Goal: Information Seeking & Learning: Learn about a topic

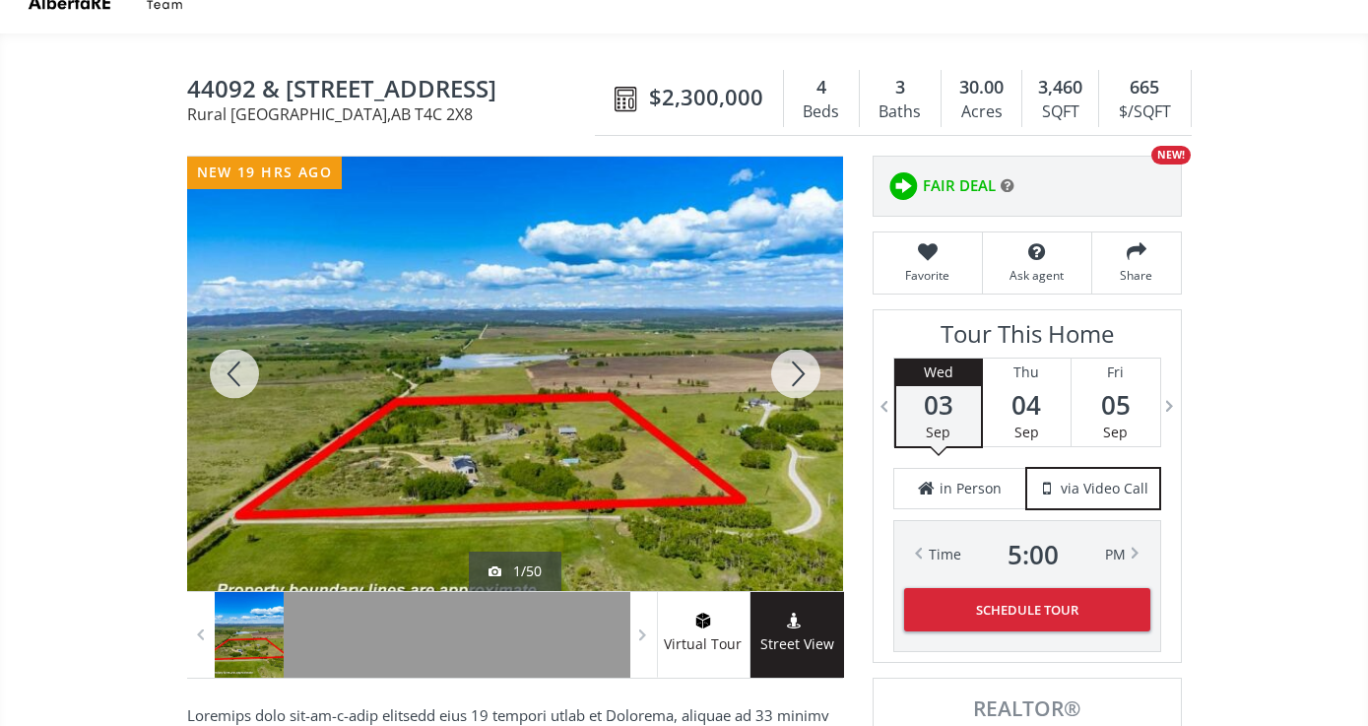
scroll to position [139, 0]
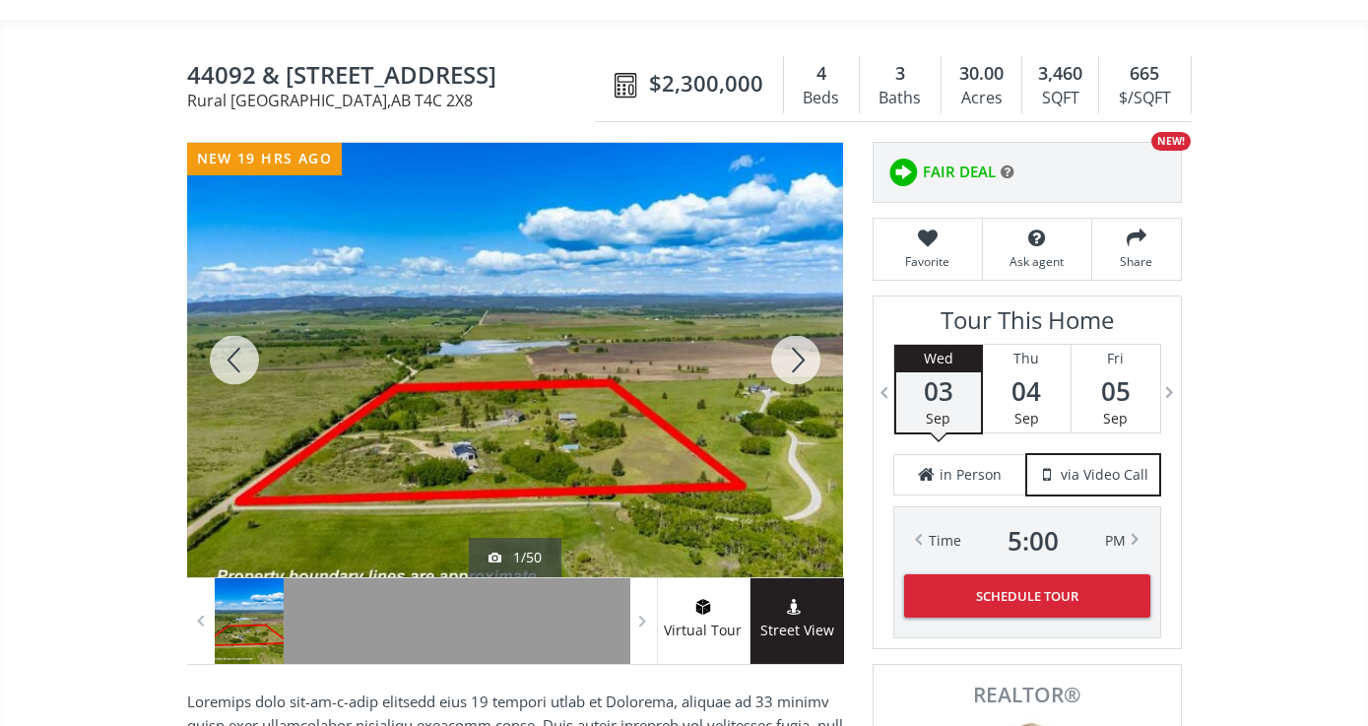
click at [552, 411] on div at bounding box center [515, 360] width 656 height 434
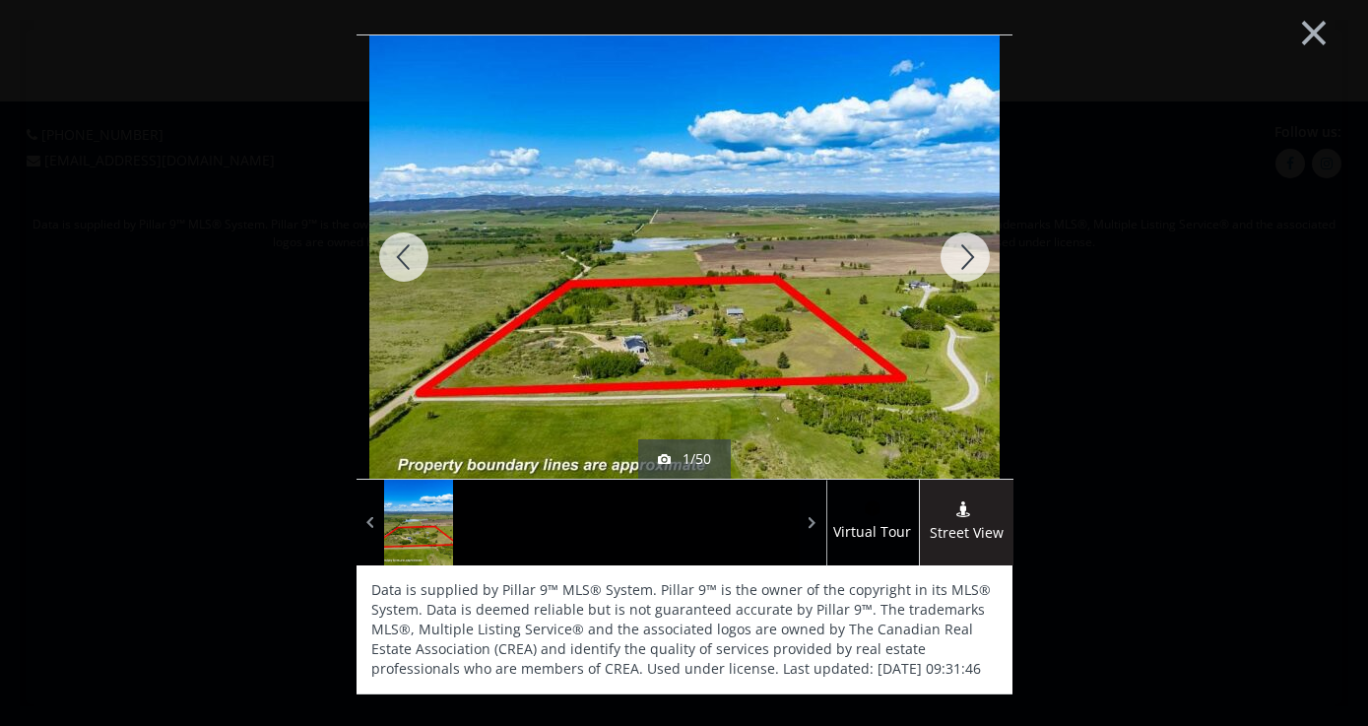
scroll to position [0, 0]
click at [965, 251] on div at bounding box center [965, 256] width 95 height 443
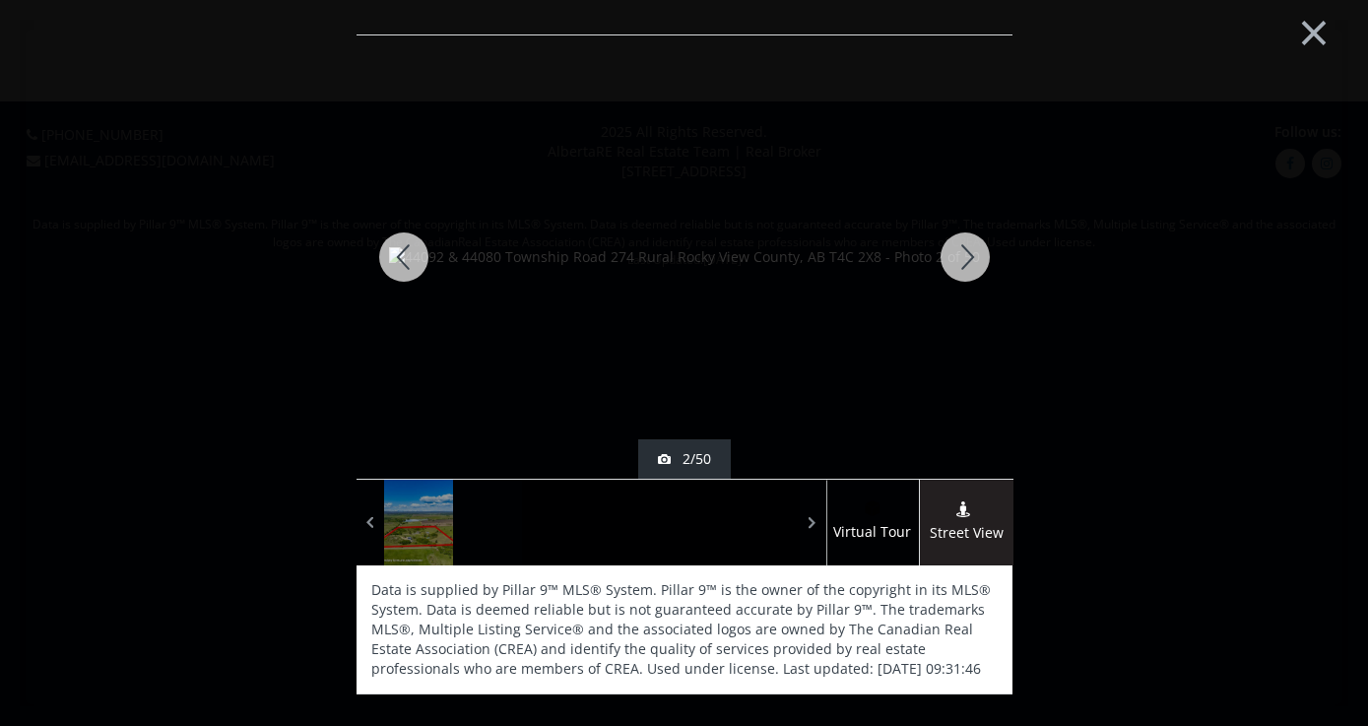
click at [408, 252] on div at bounding box center [403, 256] width 95 height 443
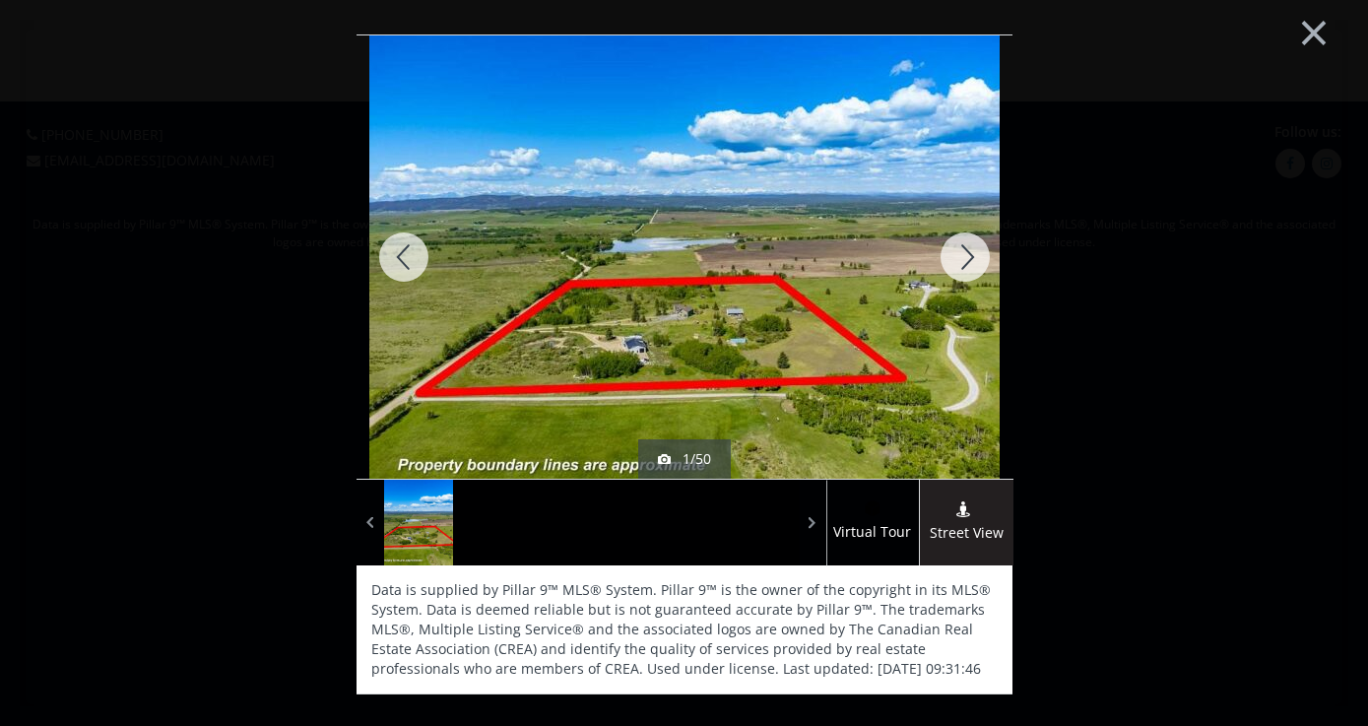
click at [965, 250] on div at bounding box center [965, 256] width 95 height 443
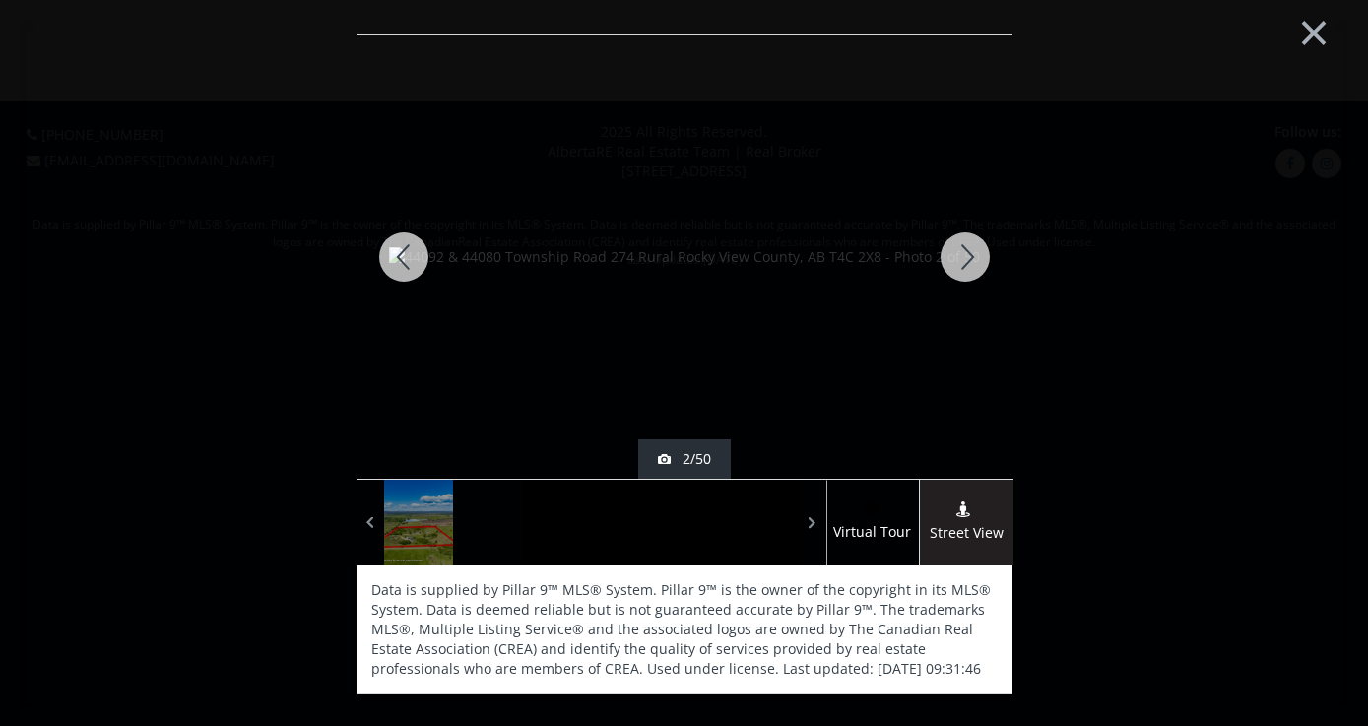
click at [962, 253] on div at bounding box center [965, 256] width 95 height 443
click at [955, 255] on div at bounding box center [965, 256] width 95 height 443
click at [966, 252] on div at bounding box center [965, 256] width 95 height 443
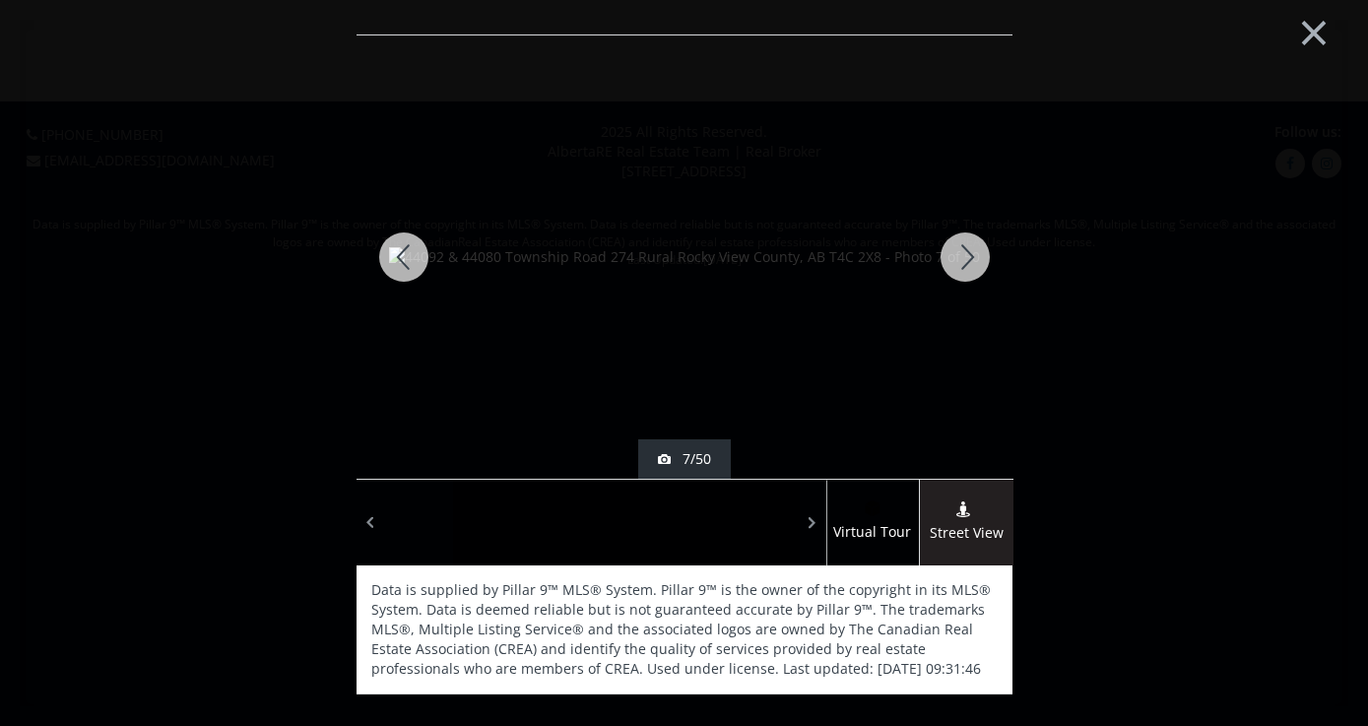
click at [966, 252] on div at bounding box center [965, 256] width 95 height 443
click at [961, 257] on div at bounding box center [965, 256] width 95 height 443
click at [964, 257] on div at bounding box center [965, 256] width 95 height 443
click at [965, 255] on div at bounding box center [965, 256] width 95 height 443
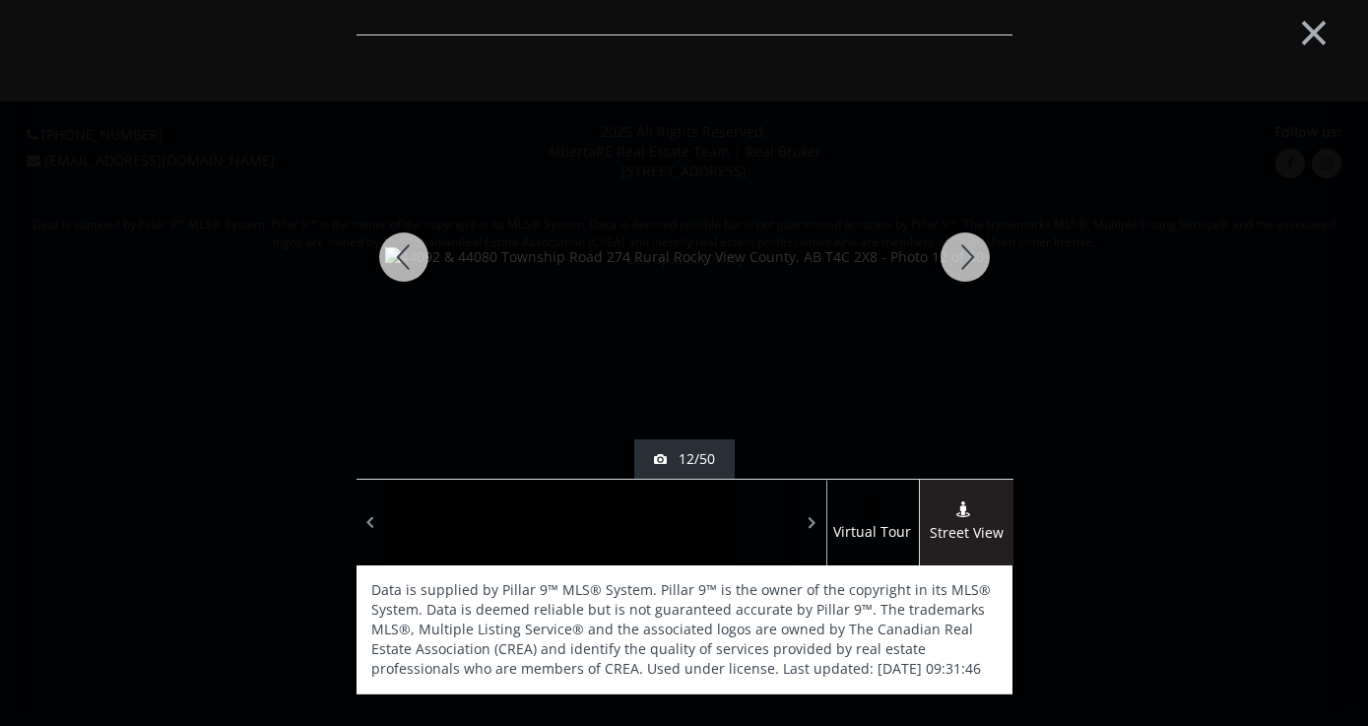
click at [965, 255] on div at bounding box center [965, 256] width 95 height 443
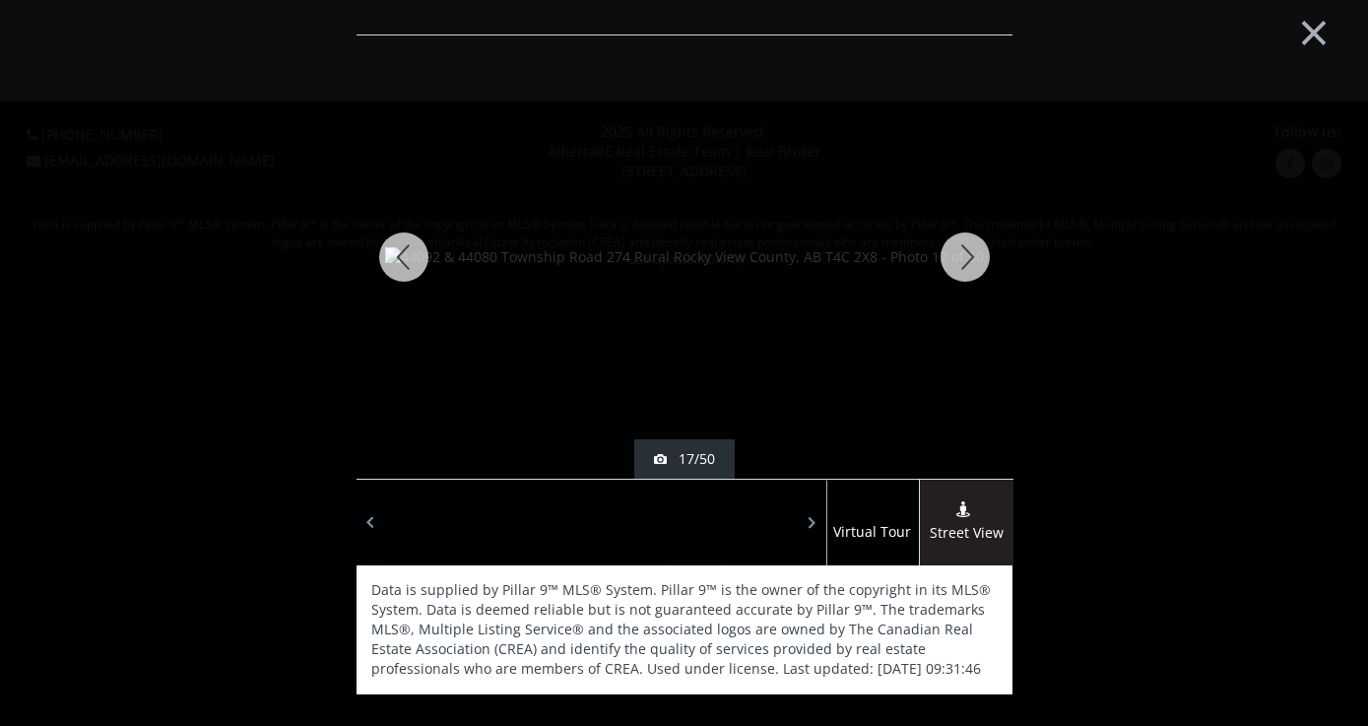
click at [965, 255] on div at bounding box center [965, 256] width 95 height 443
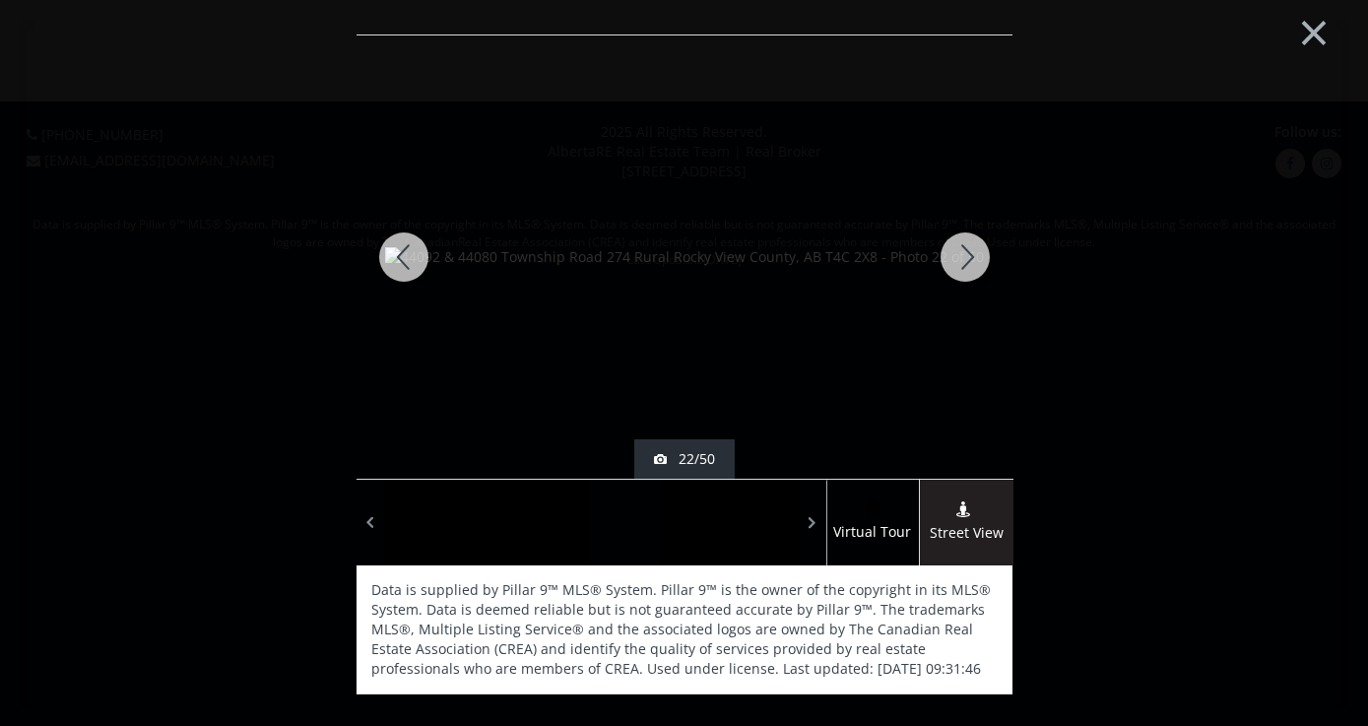
click at [965, 255] on div at bounding box center [965, 256] width 95 height 443
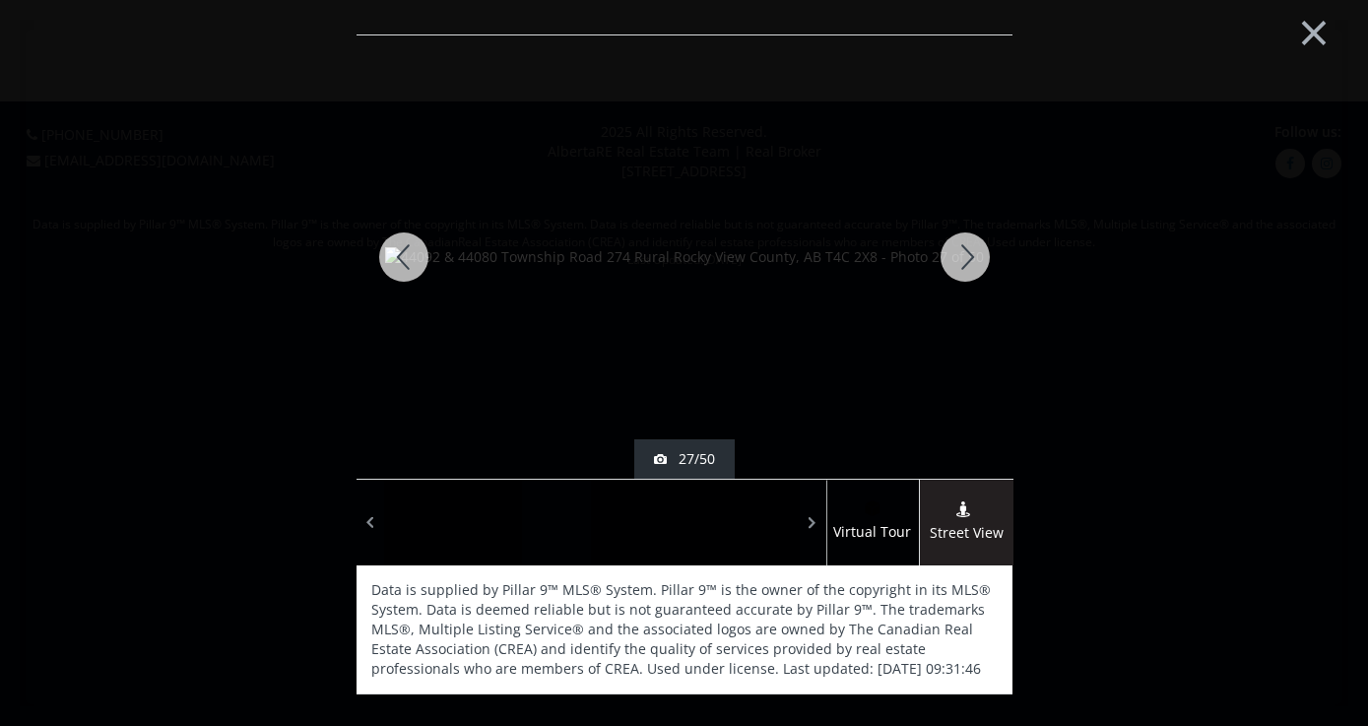
click at [965, 255] on div at bounding box center [965, 256] width 95 height 443
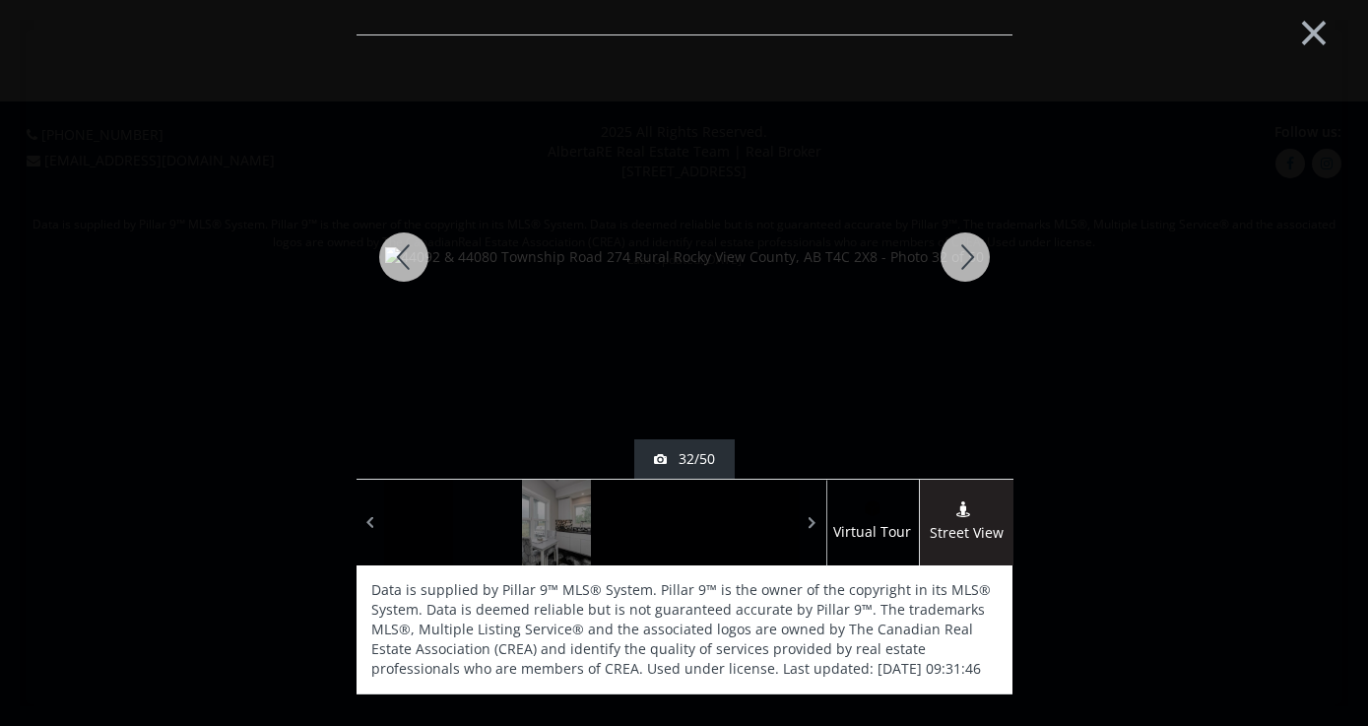
click at [965, 255] on div at bounding box center [965, 256] width 95 height 443
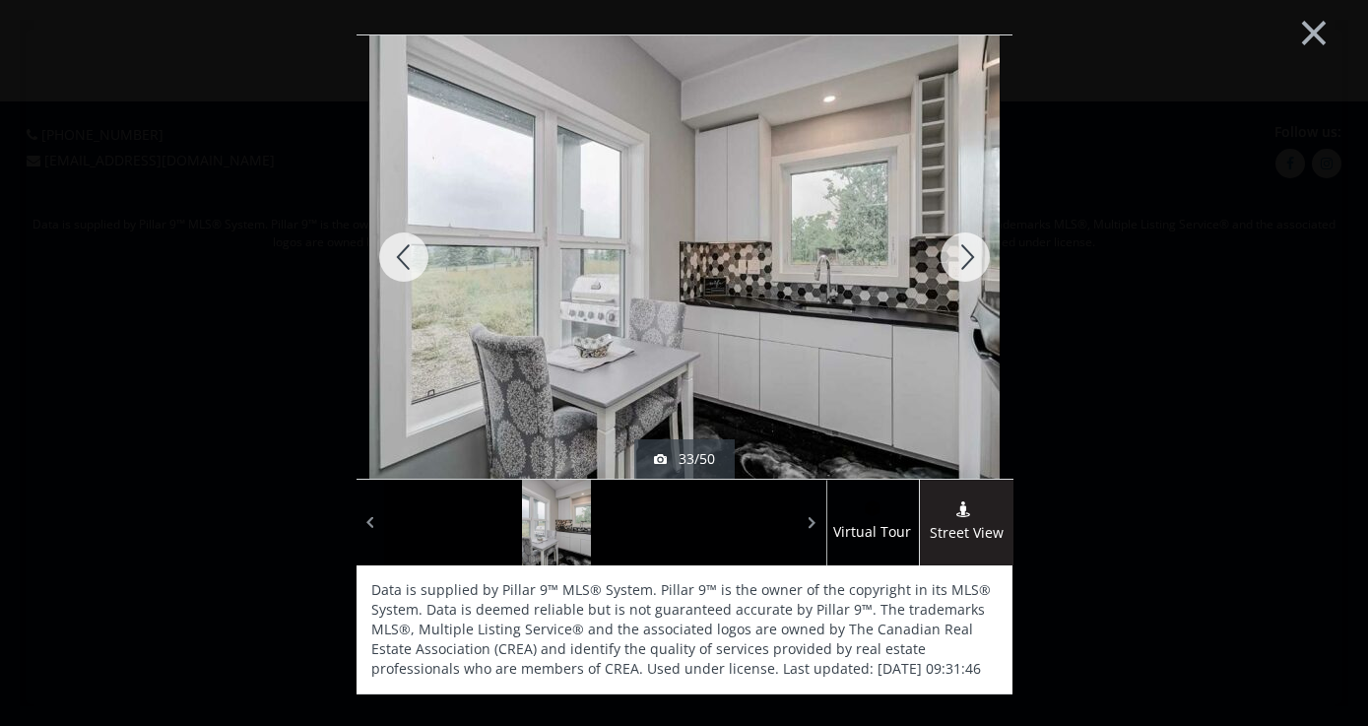
click at [965, 255] on div at bounding box center [965, 256] width 95 height 443
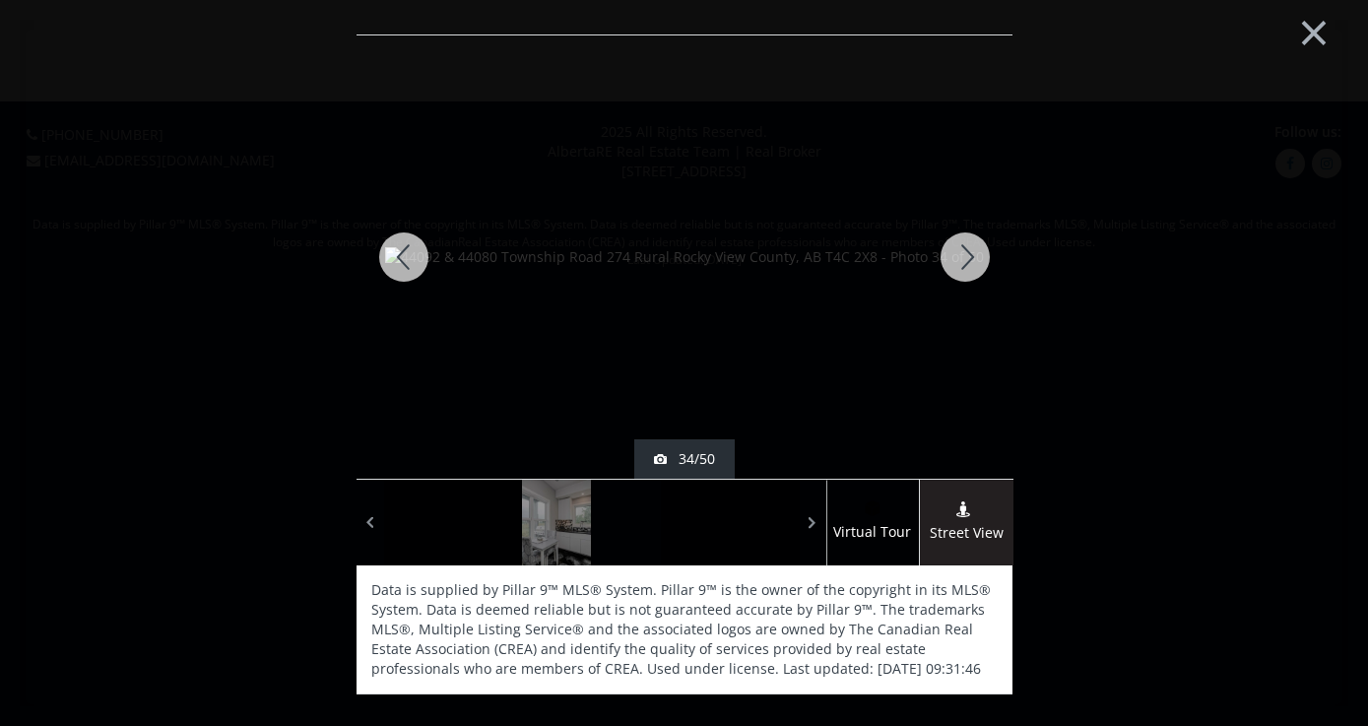
click at [965, 255] on div at bounding box center [965, 256] width 95 height 443
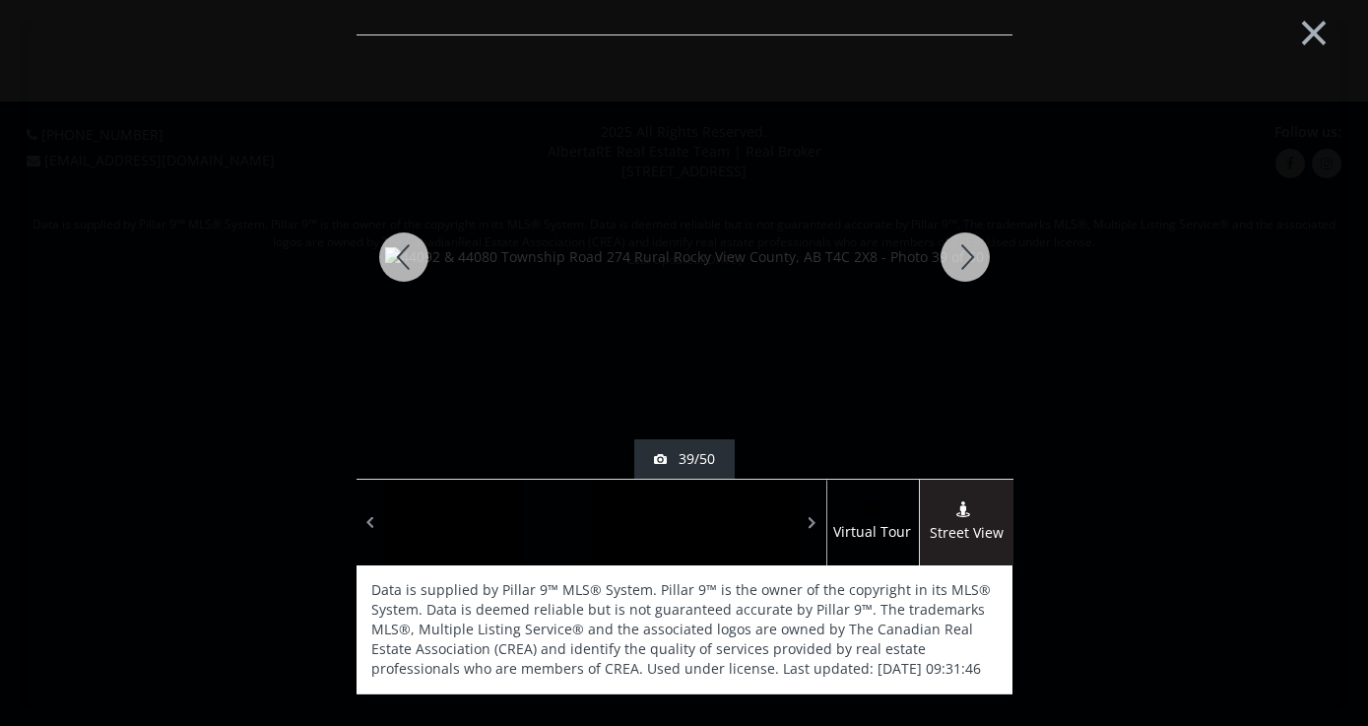
click at [965, 255] on div at bounding box center [965, 256] width 95 height 443
click at [964, 252] on div at bounding box center [965, 256] width 95 height 443
click at [964, 256] on div at bounding box center [965, 256] width 95 height 443
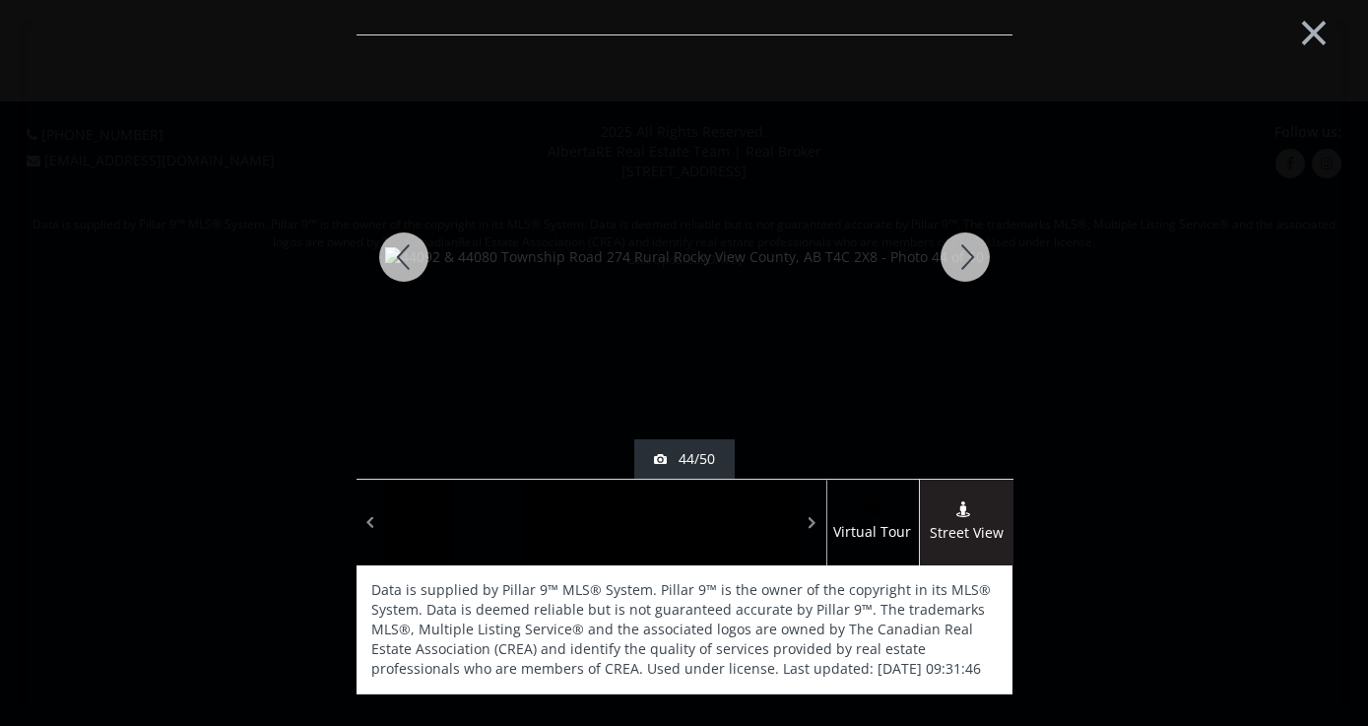
click at [964, 256] on div at bounding box center [965, 256] width 95 height 443
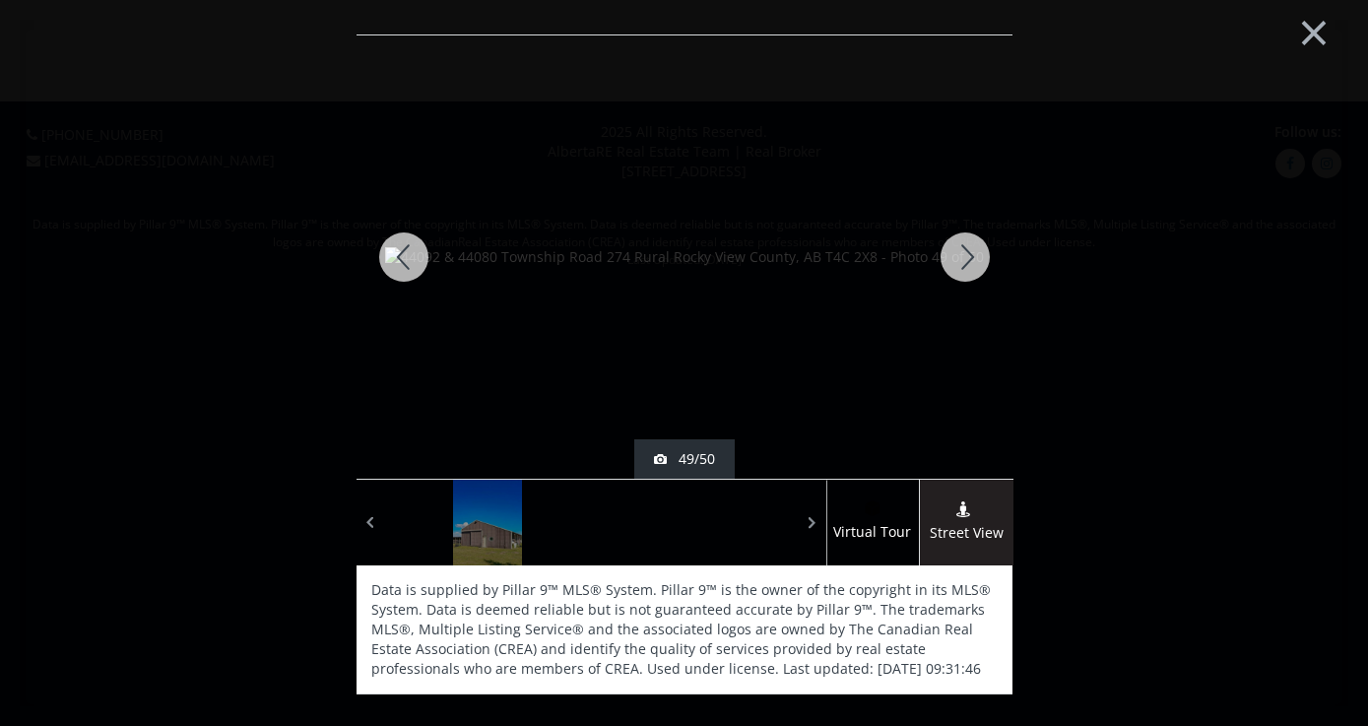
click at [964, 256] on div at bounding box center [965, 256] width 95 height 443
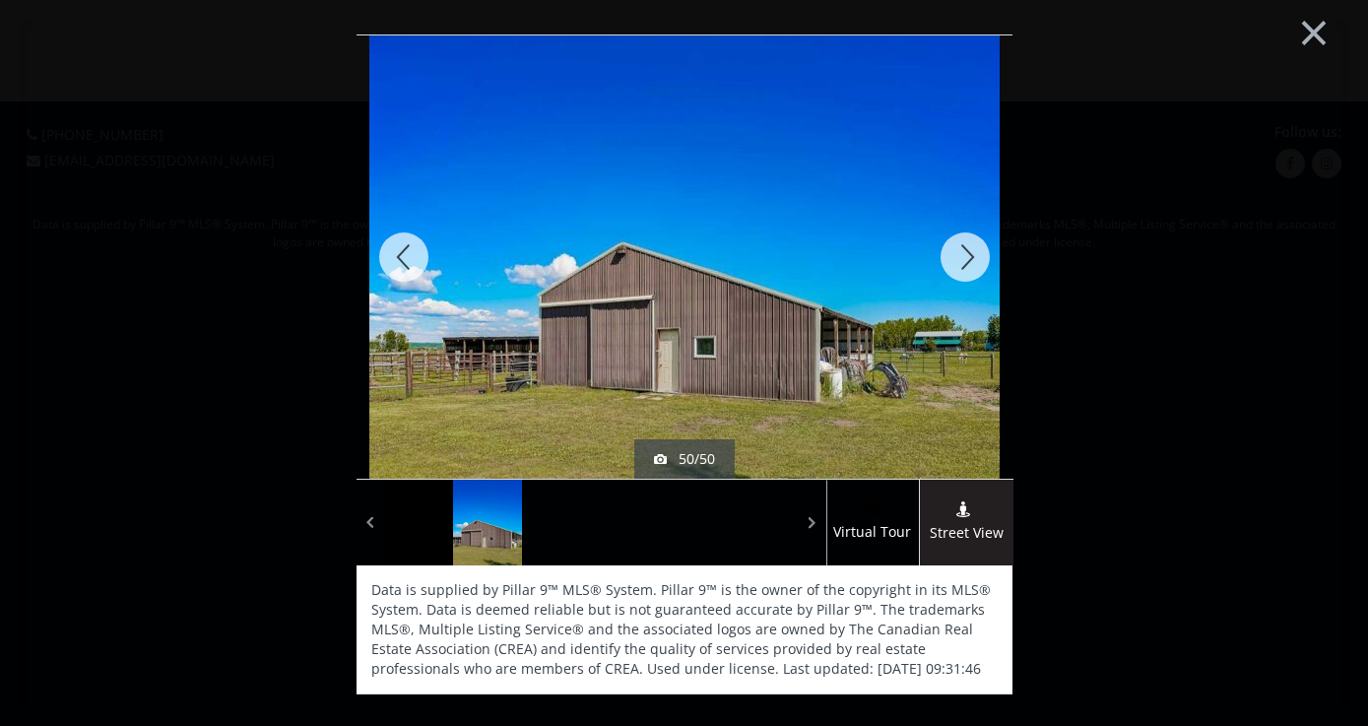
click at [964, 256] on div at bounding box center [965, 256] width 95 height 443
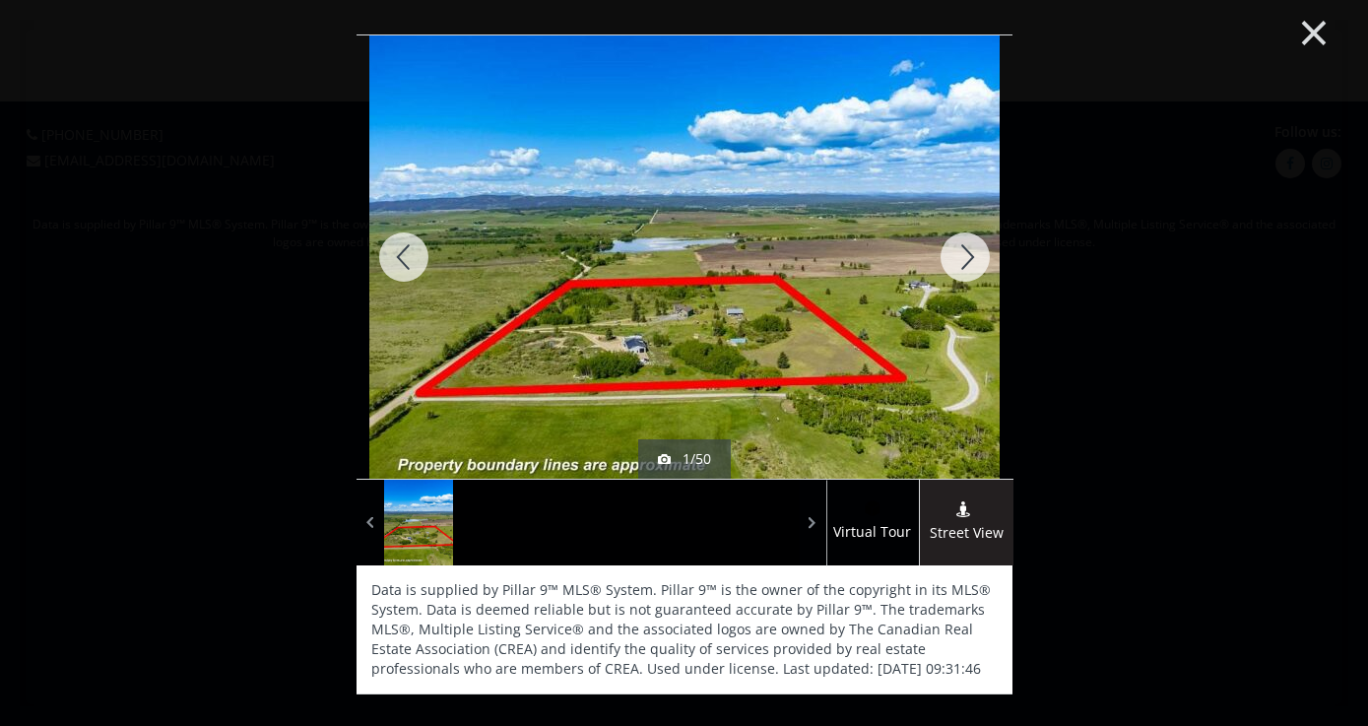
click at [1306, 28] on button "×" at bounding box center [1314, 30] width 108 height 81
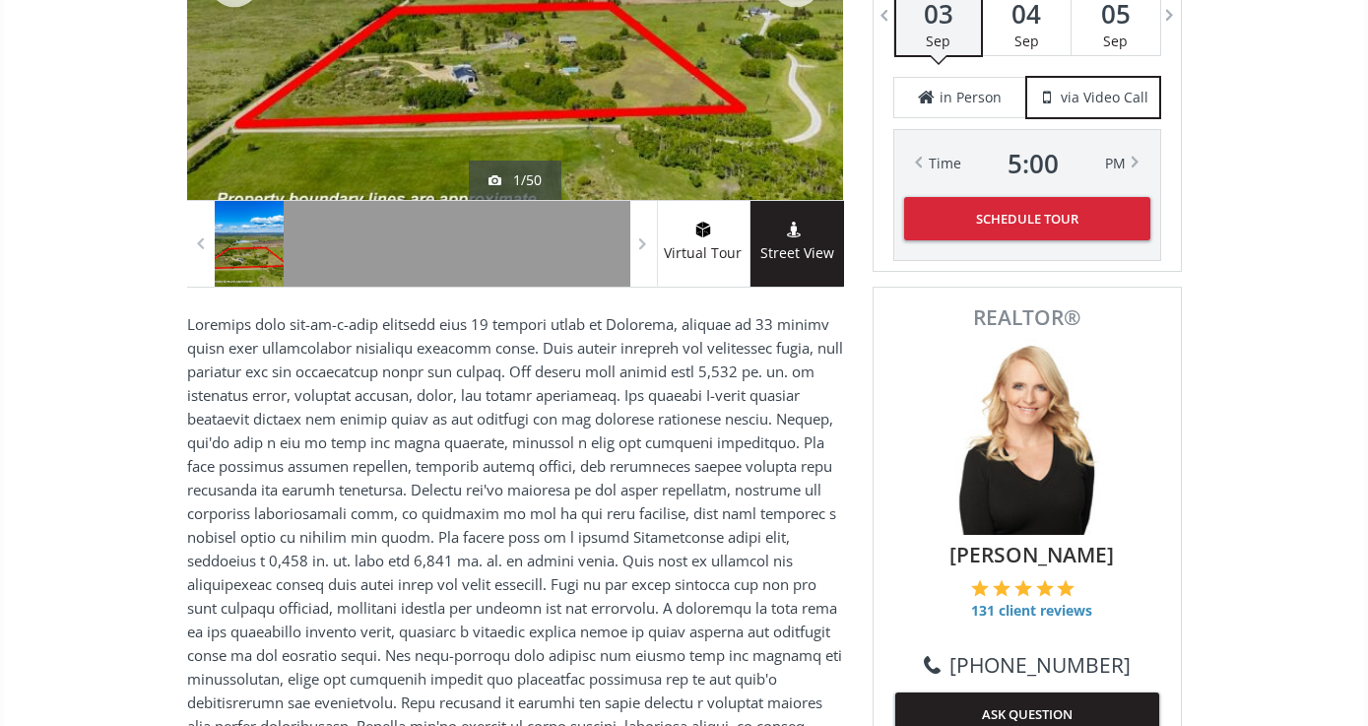
scroll to position [532, 0]
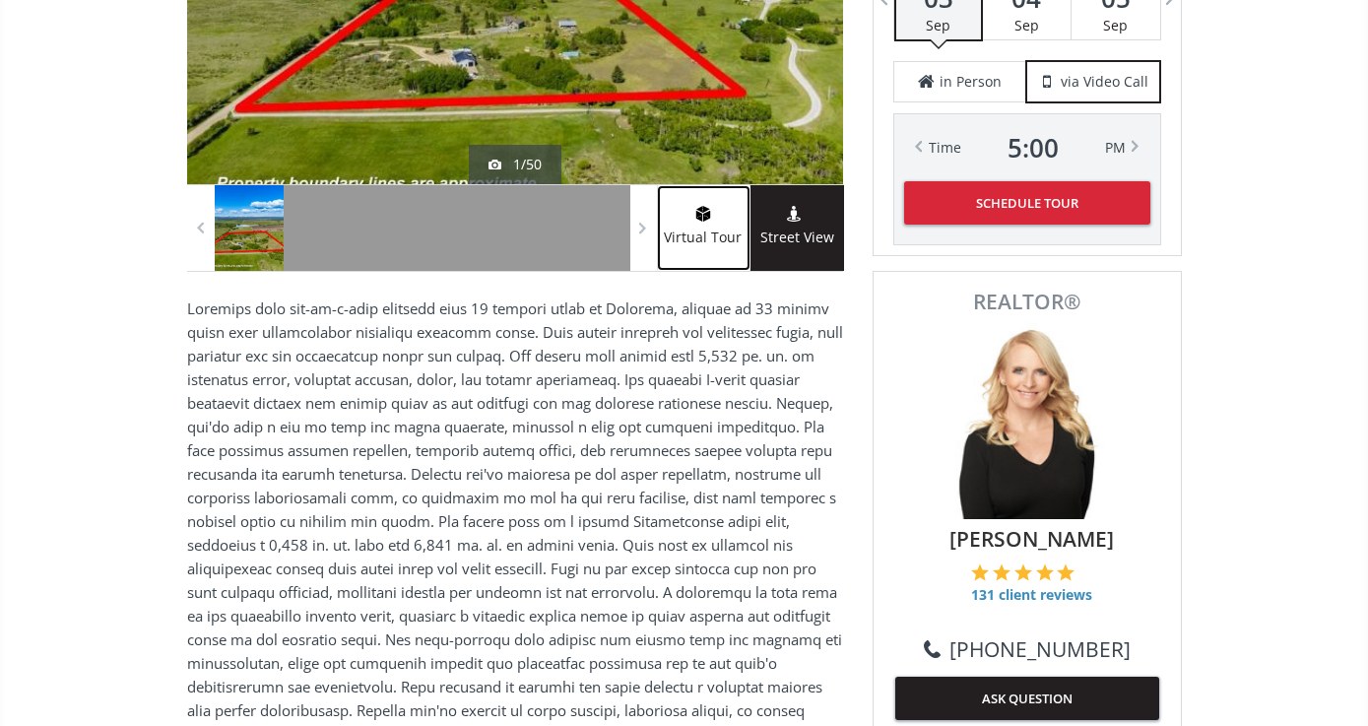
click at [701, 224] on span at bounding box center [703, 217] width 93 height 20
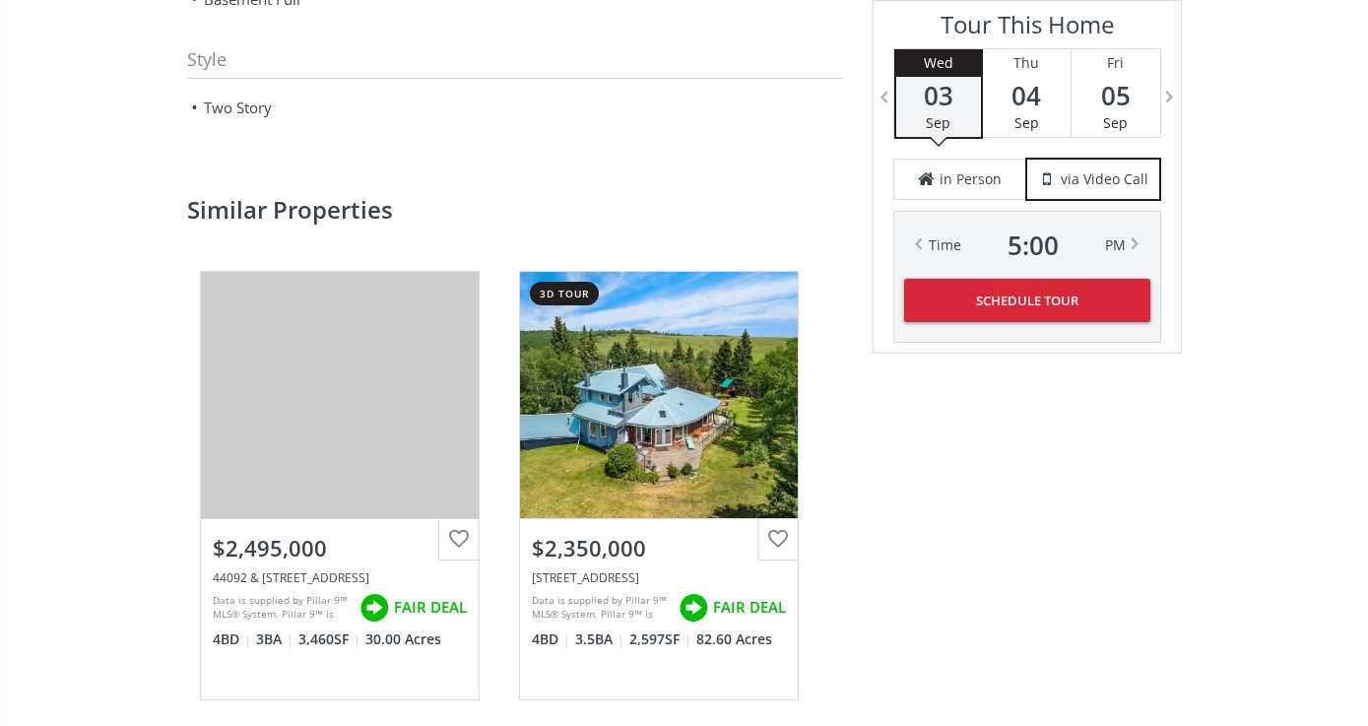
scroll to position [2916, 0]
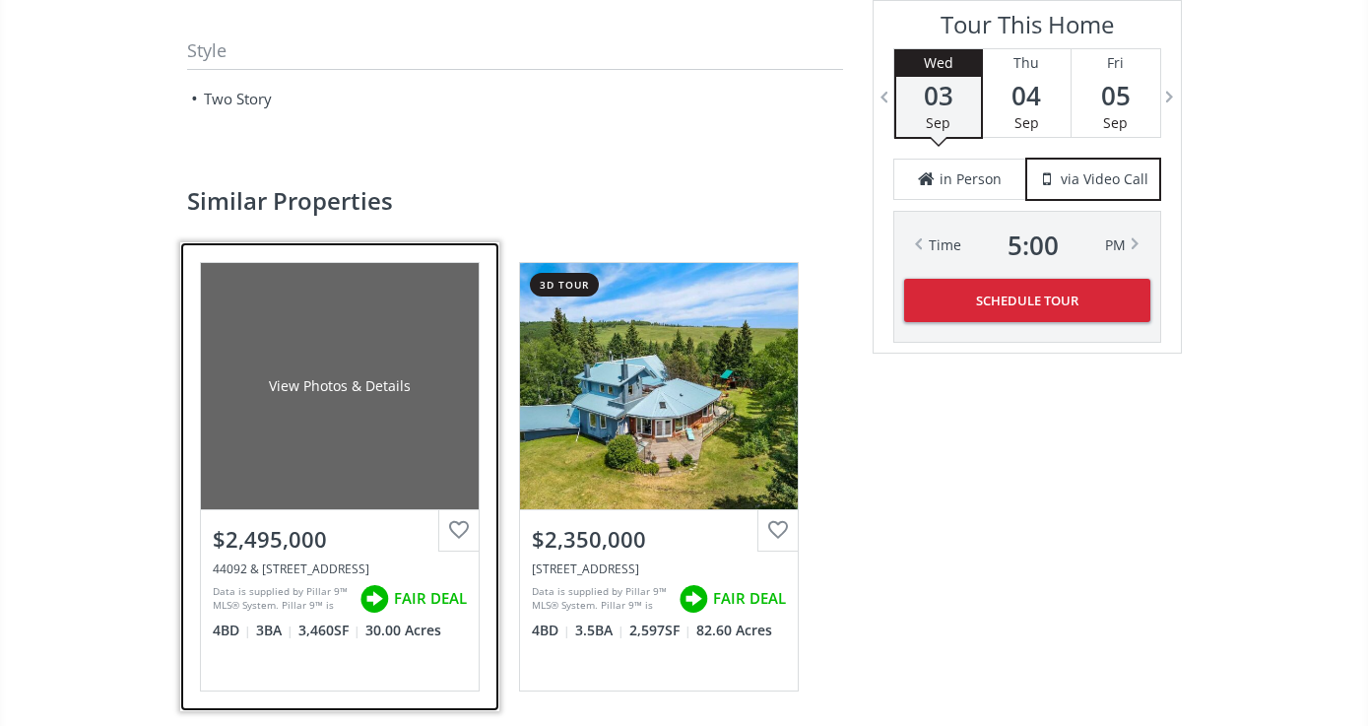
click at [280, 537] on div "$2,495,000" at bounding box center [340, 539] width 254 height 31
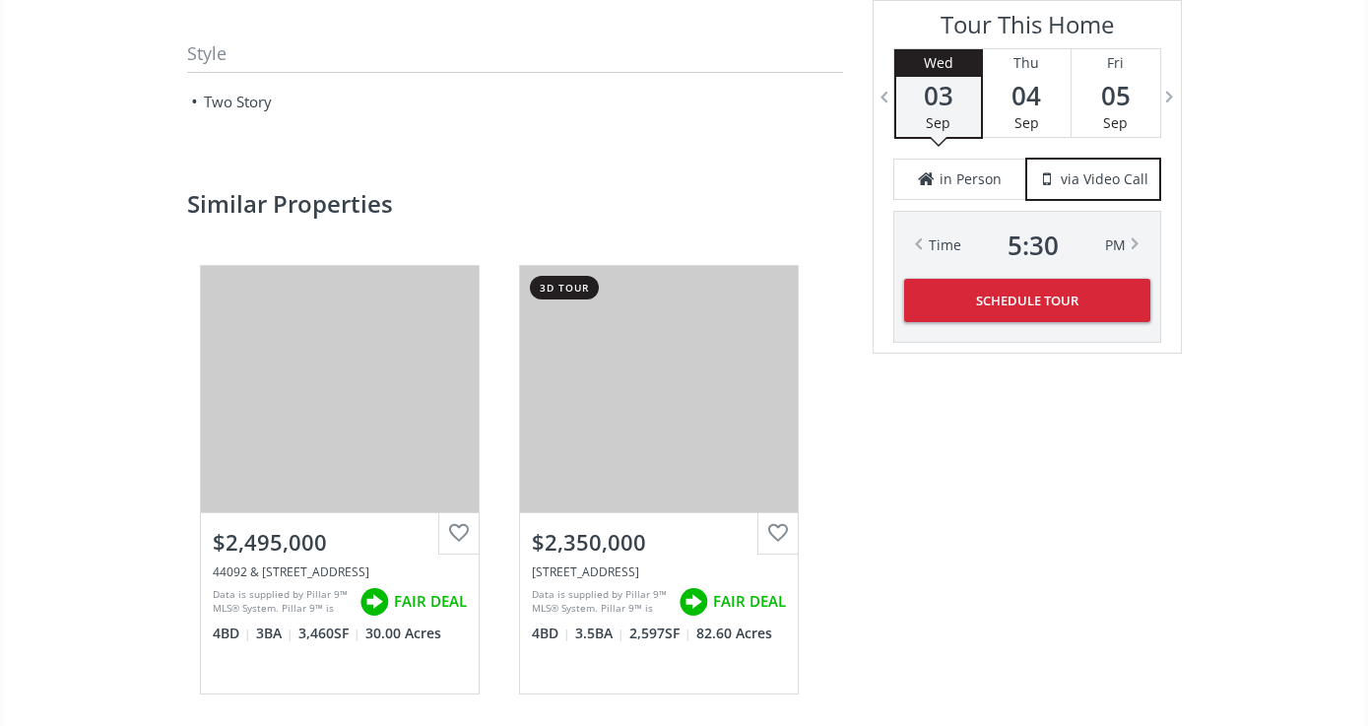
scroll to position [2928, 0]
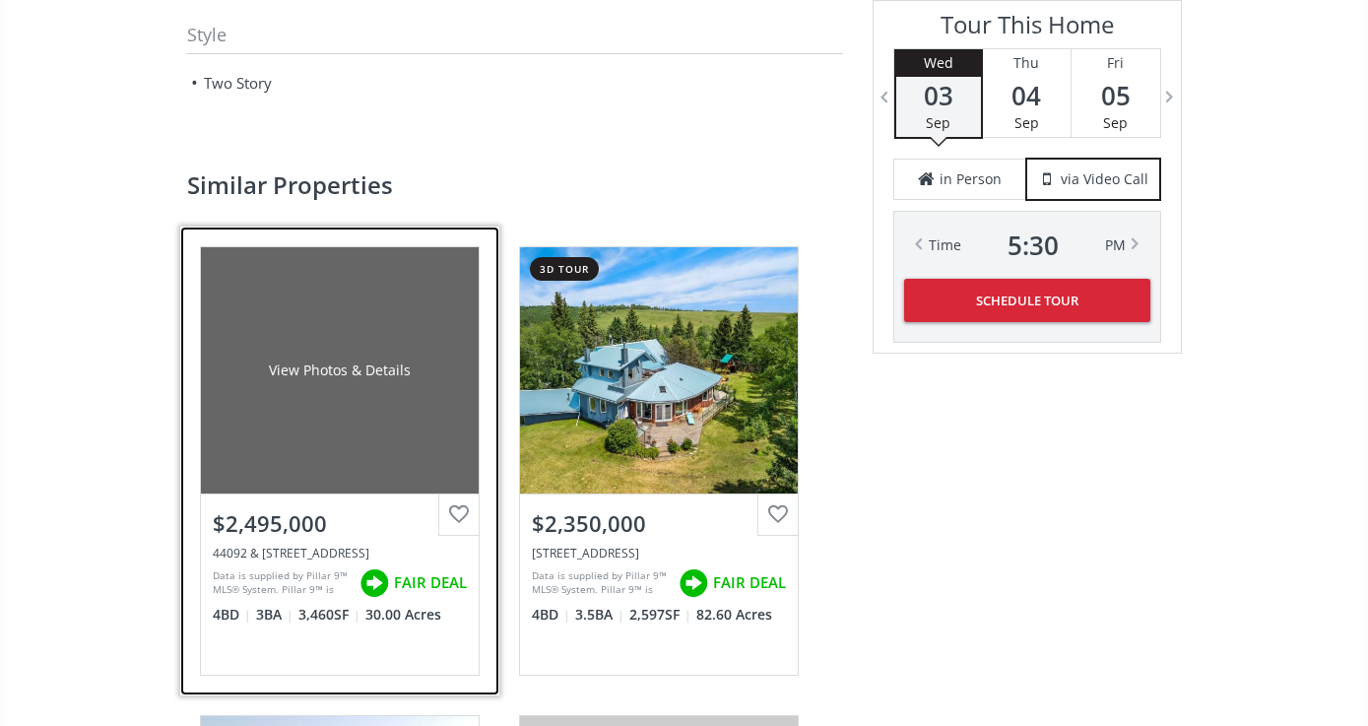
click at [366, 365] on div "View Photos & Details" at bounding box center [340, 370] width 142 height 20
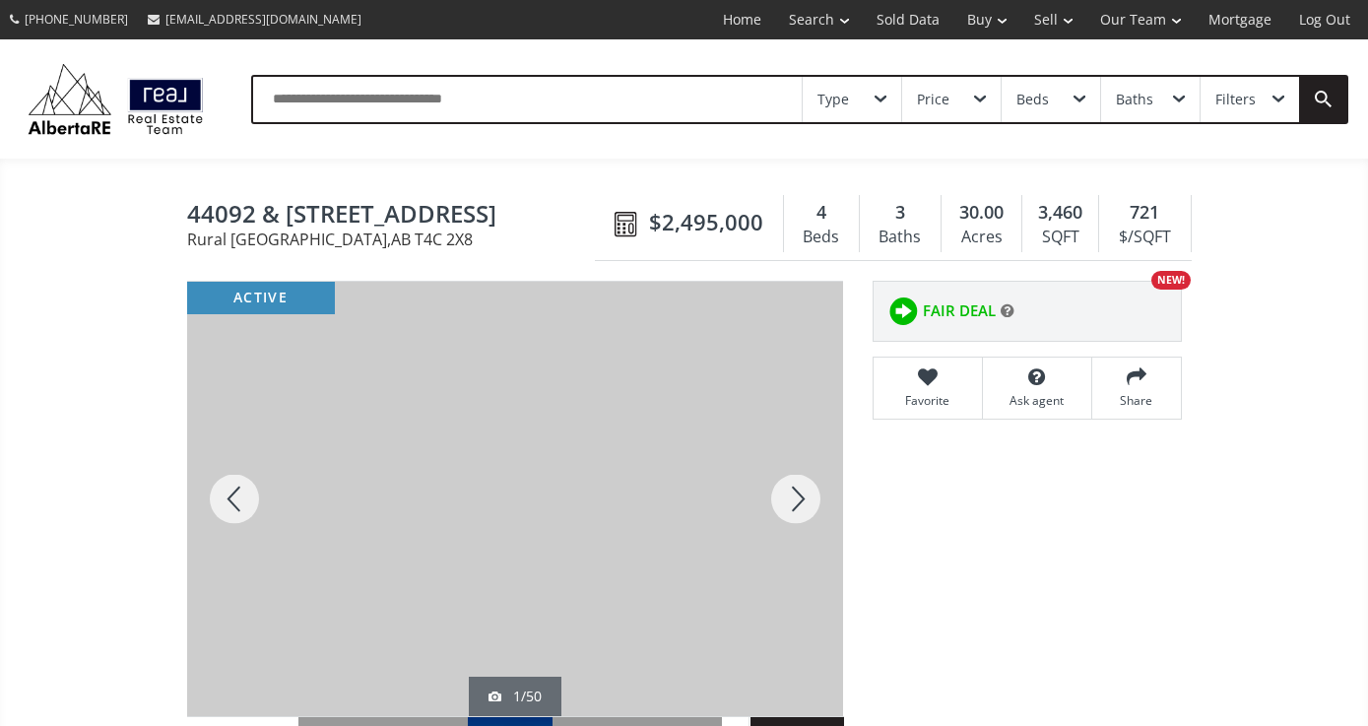
click at [796, 498] on div at bounding box center [795, 499] width 95 height 434
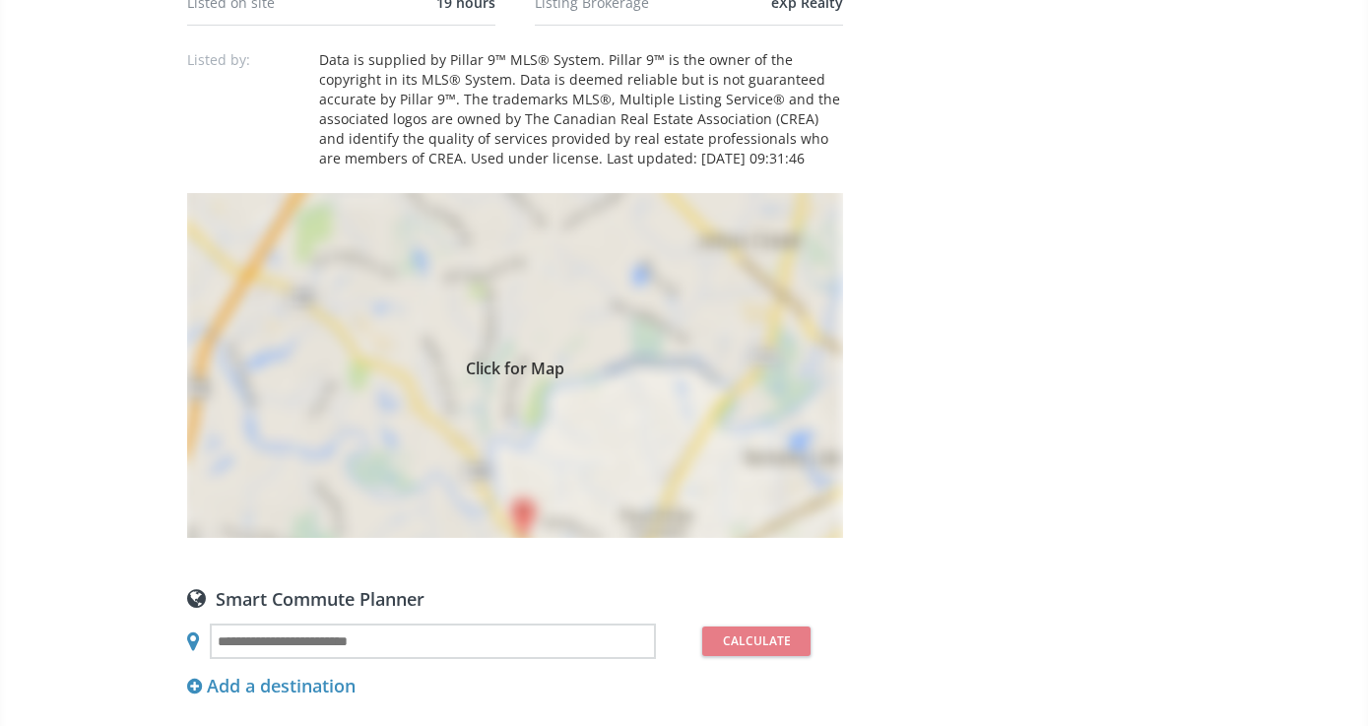
scroll to position [1546, 0]
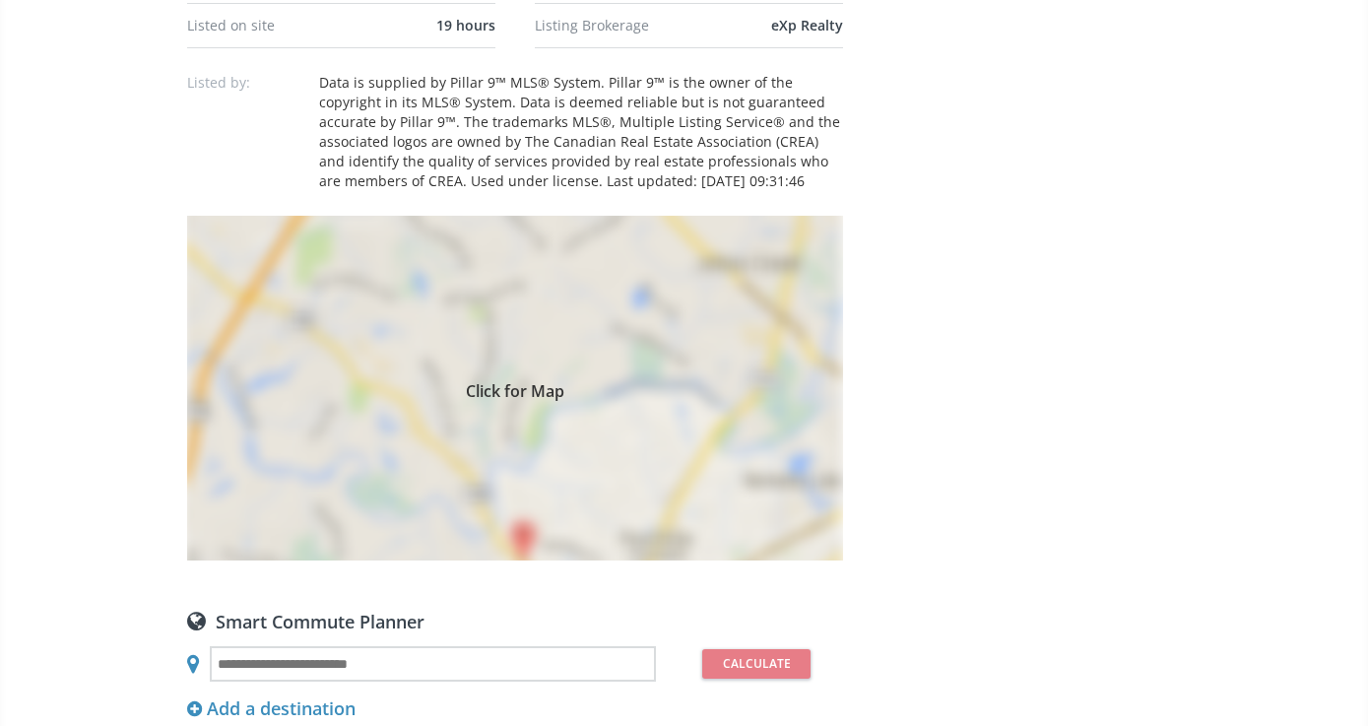
click at [517, 396] on span "Click for Map" at bounding box center [515, 388] width 656 height 16
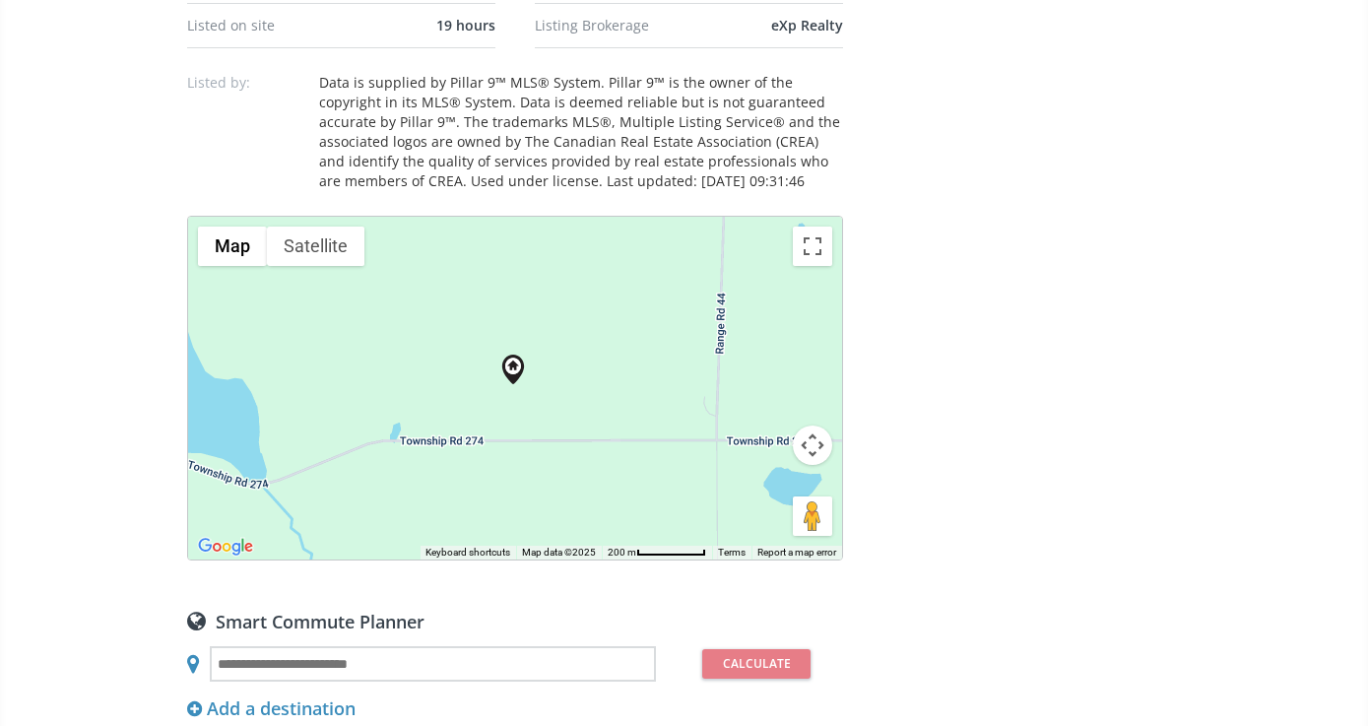
click at [544, 400] on div at bounding box center [515, 388] width 654 height 343
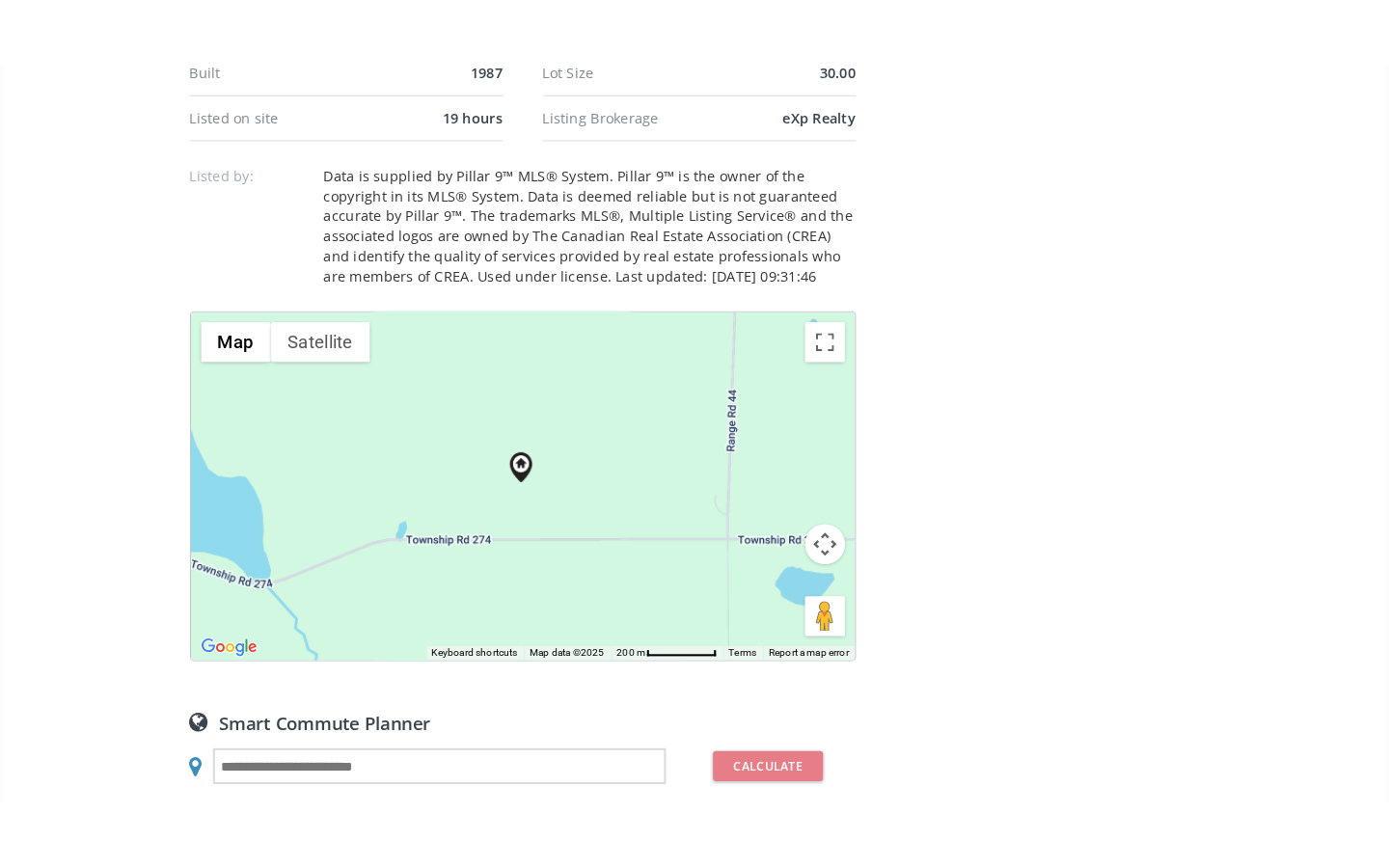
scroll to position [1491, 0]
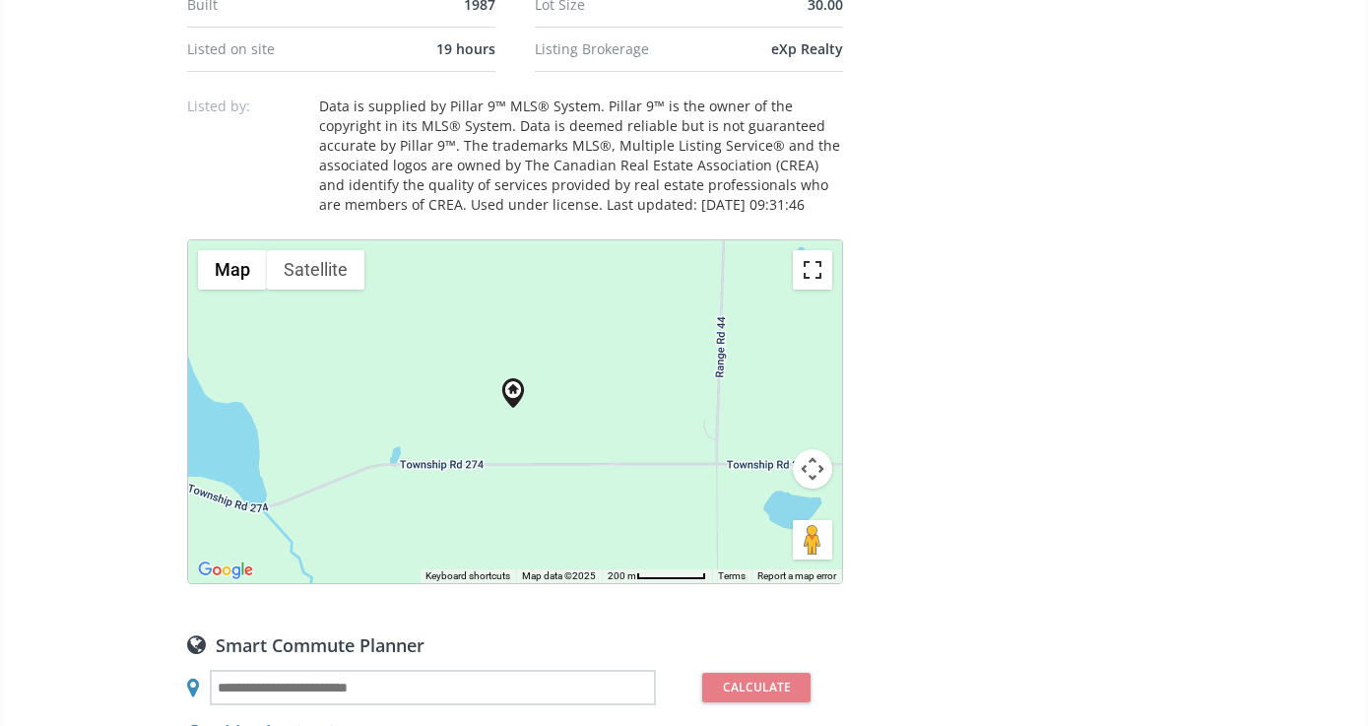
click at [811, 269] on button "Toggle fullscreen view" at bounding box center [812, 269] width 39 height 39
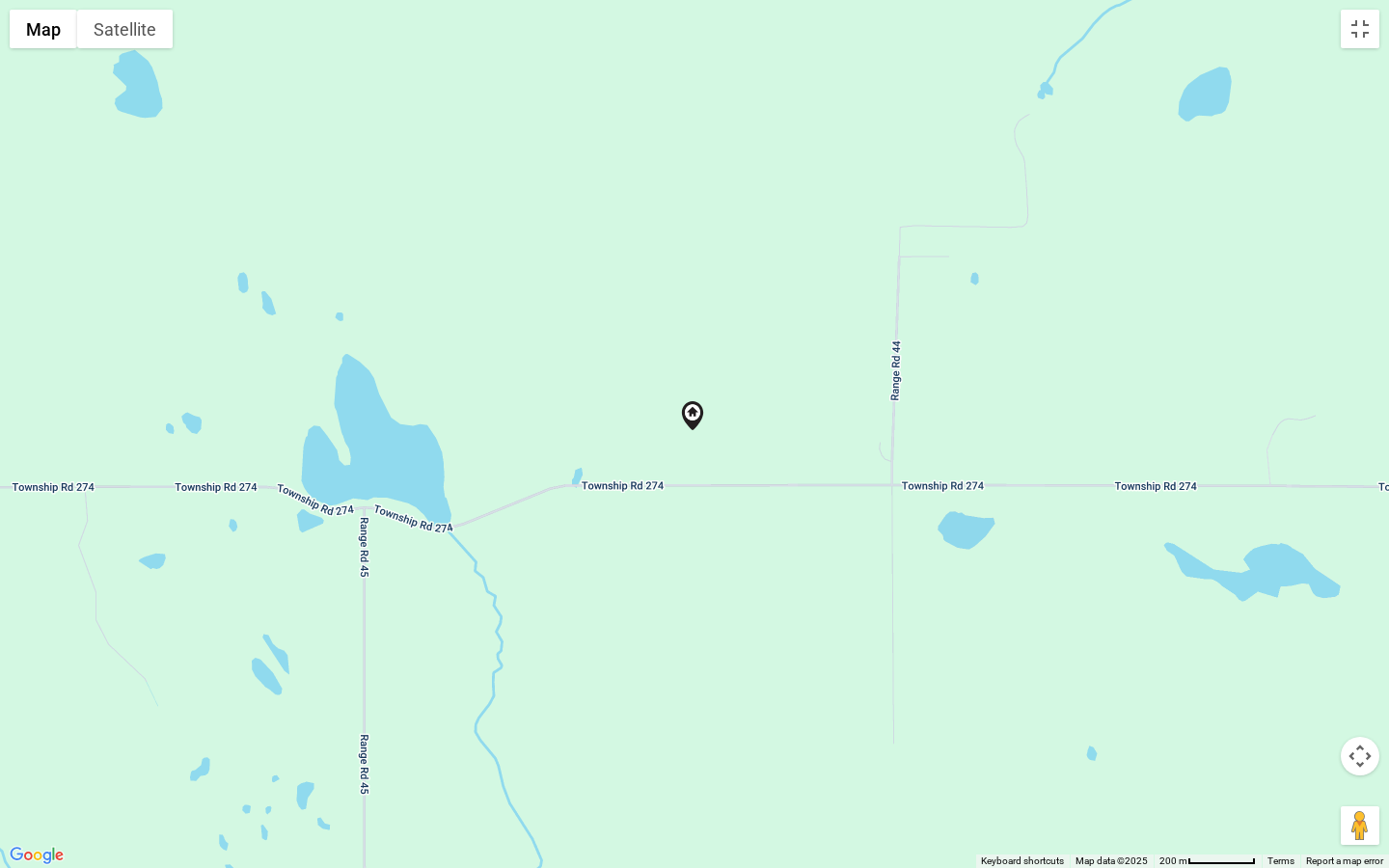
click at [607, 631] on div at bounding box center [694, 434] width 1389 height 868
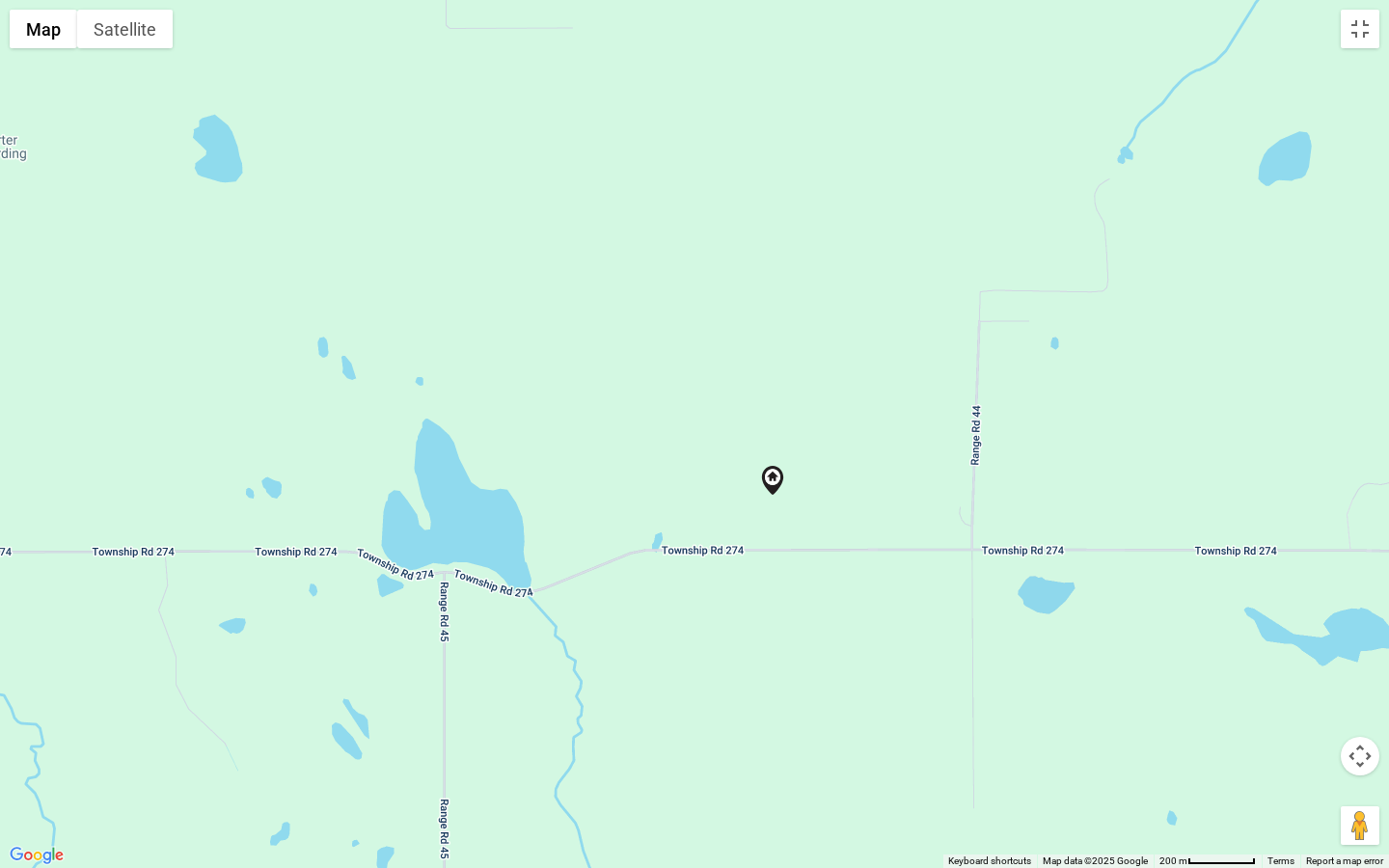
drag, startPoint x: 721, startPoint y: 502, endPoint x: 800, endPoint y: 566, distance: 101.7
click at [800, 566] on div at bounding box center [694, 434] width 1389 height 868
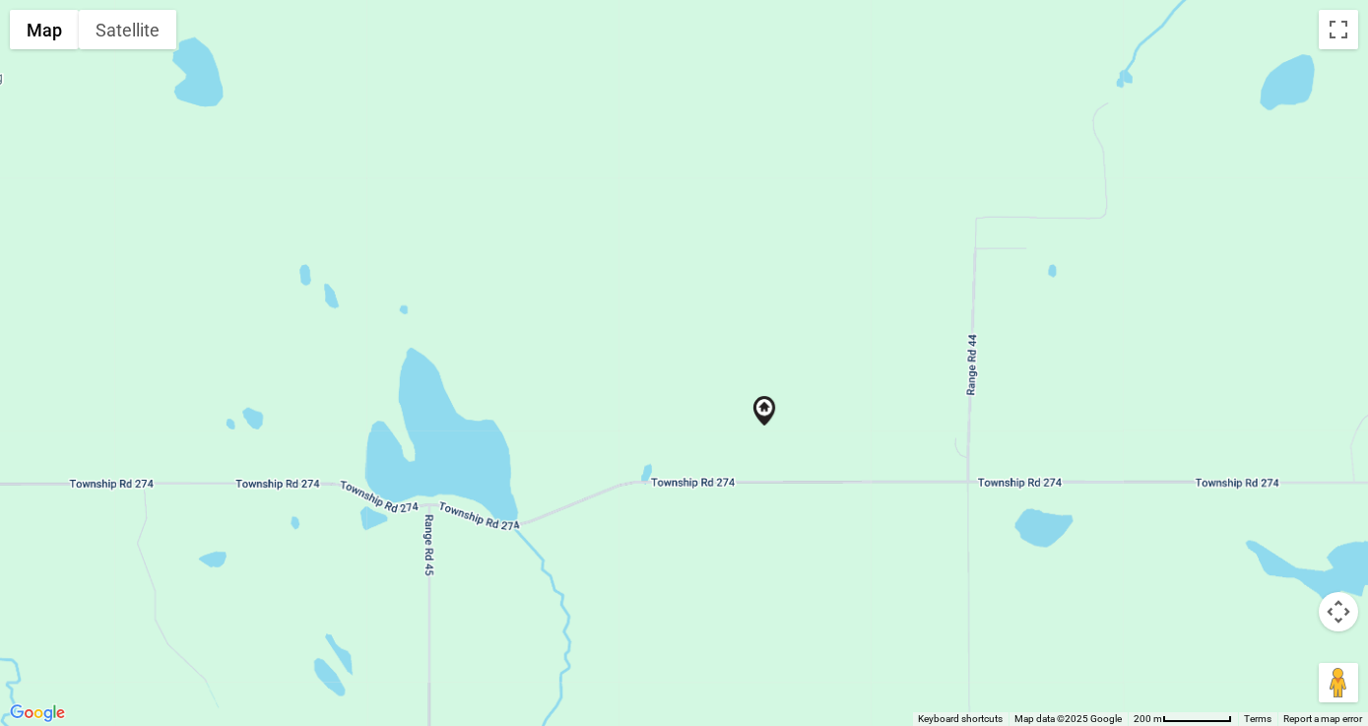
scroll to position [279, 0]
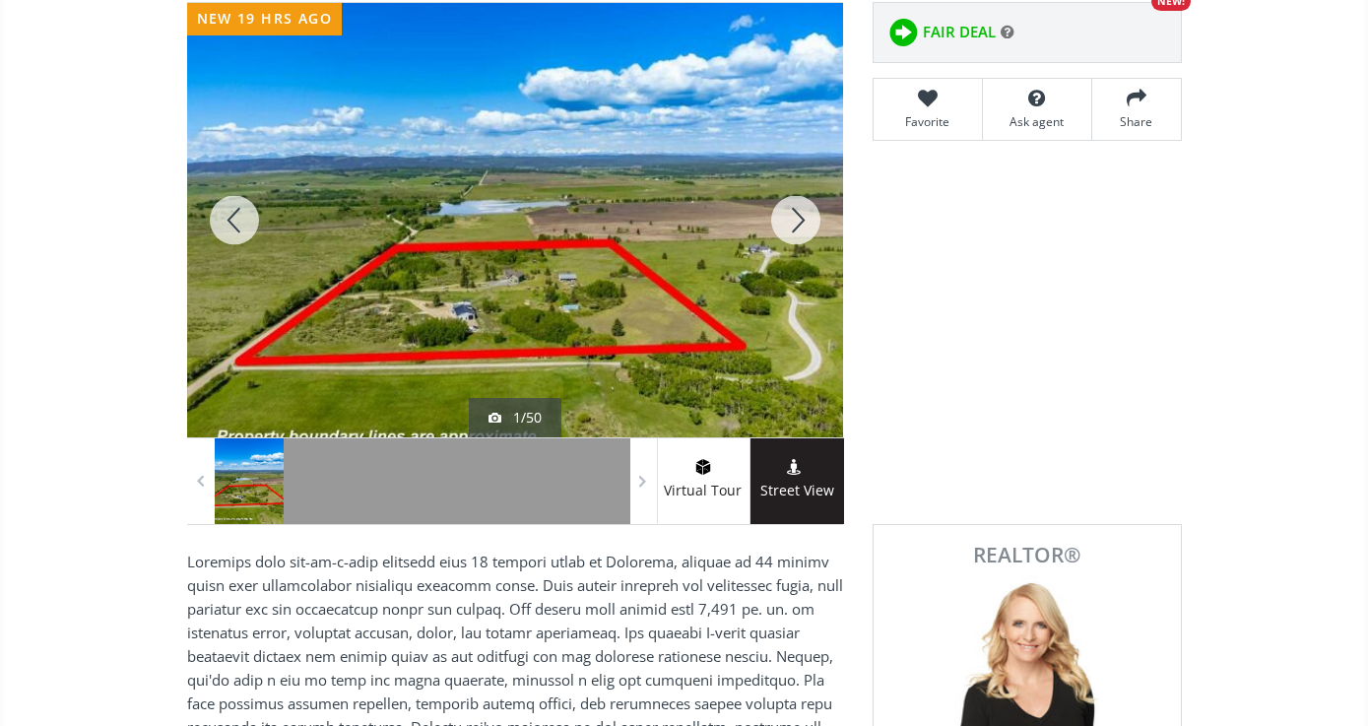
click at [802, 469] on icon at bounding box center [797, 467] width 20 height 16
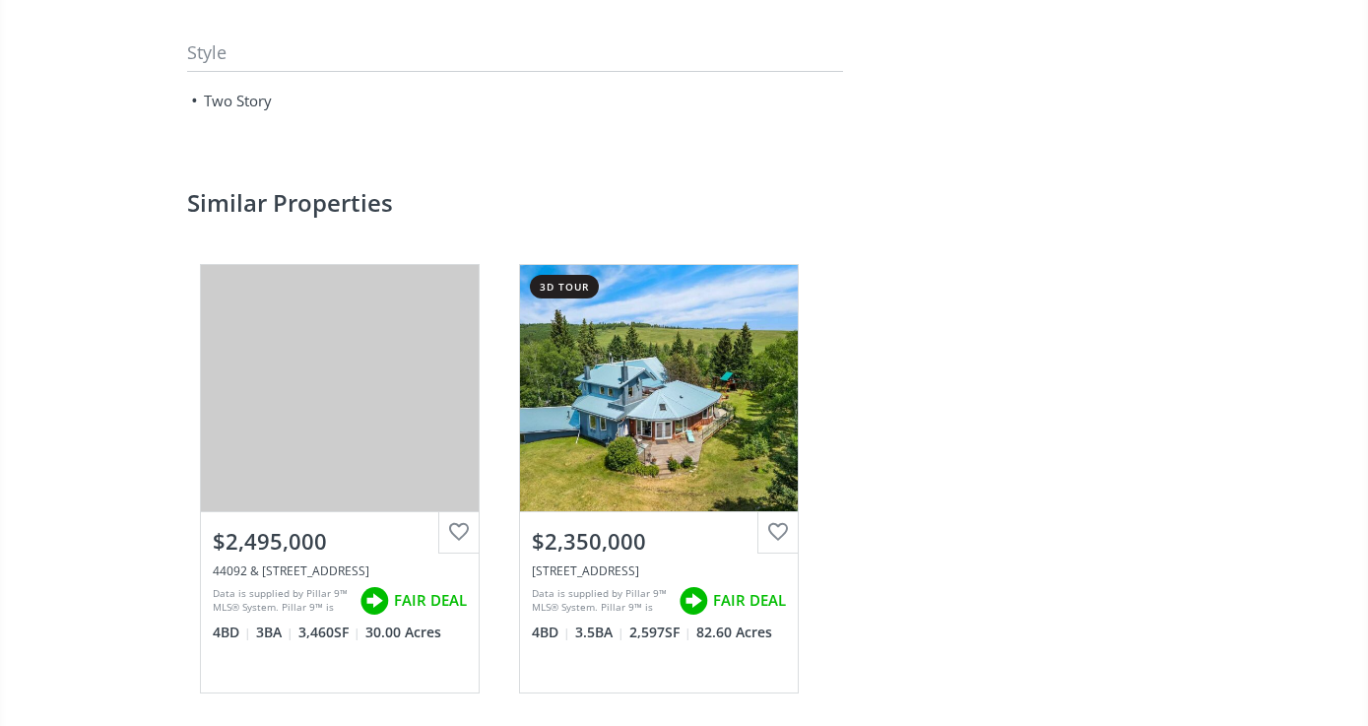
scroll to position [2920, 0]
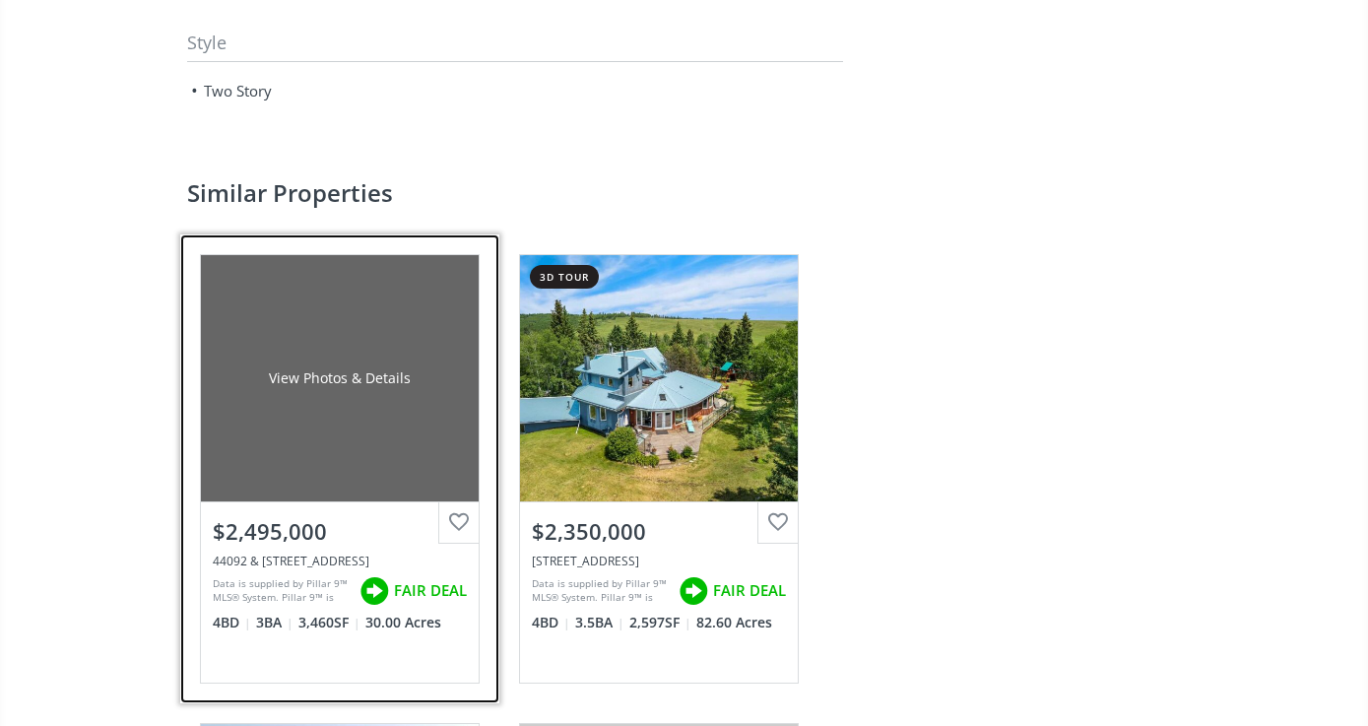
click at [323, 429] on div "View Photos & Details" at bounding box center [340, 378] width 278 height 246
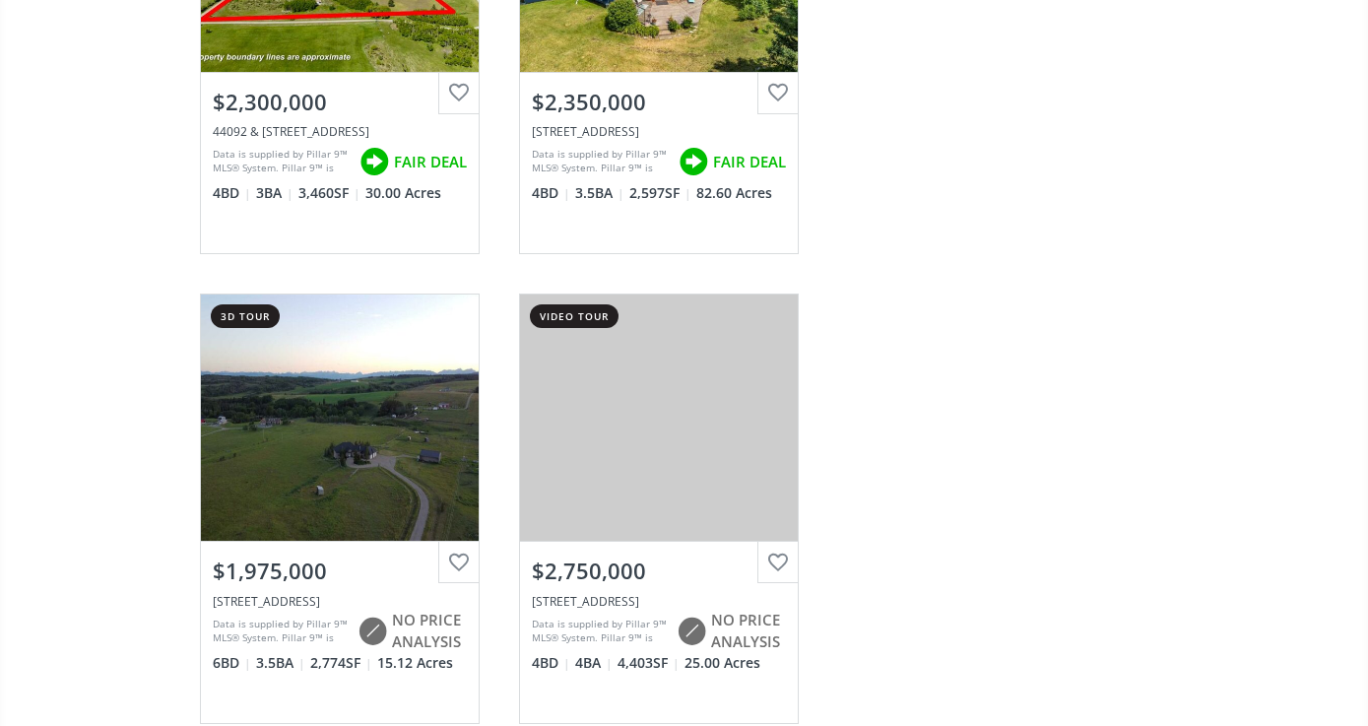
scroll to position [3286, 0]
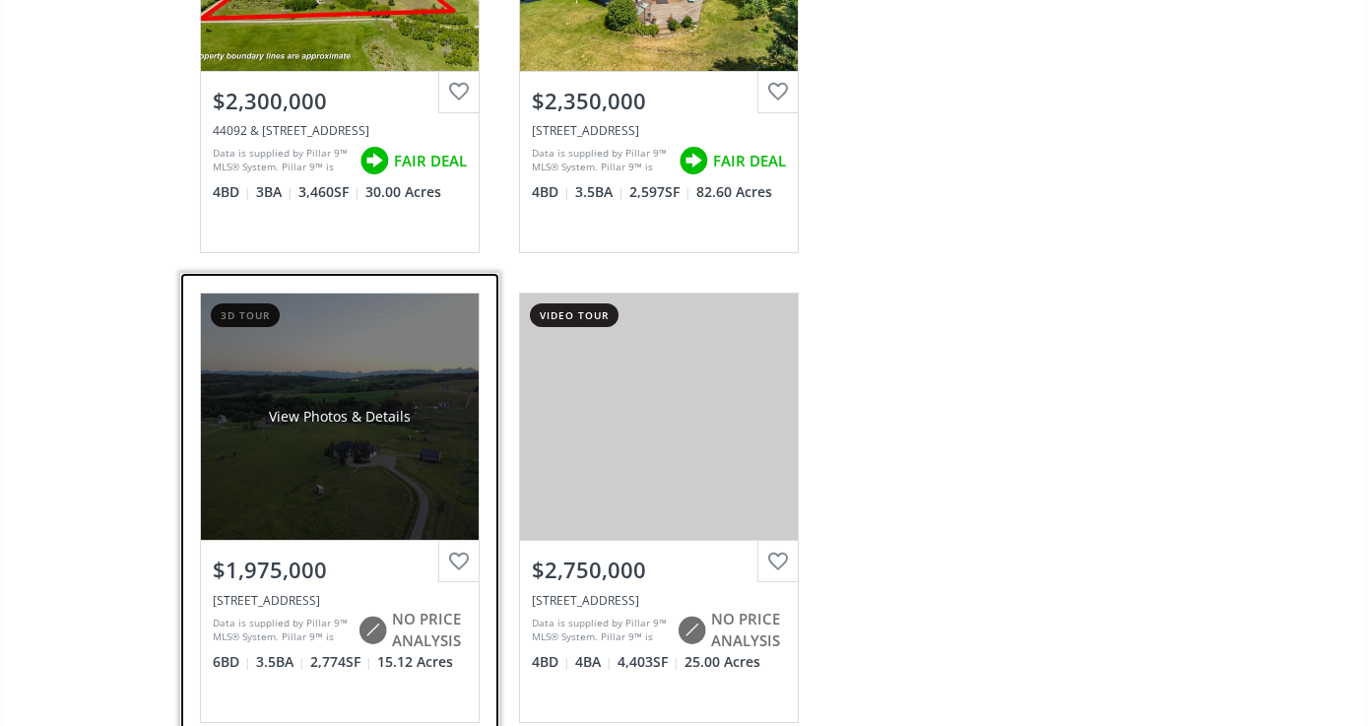
click at [342, 419] on div "View Photos & Details" at bounding box center [340, 417] width 142 height 20
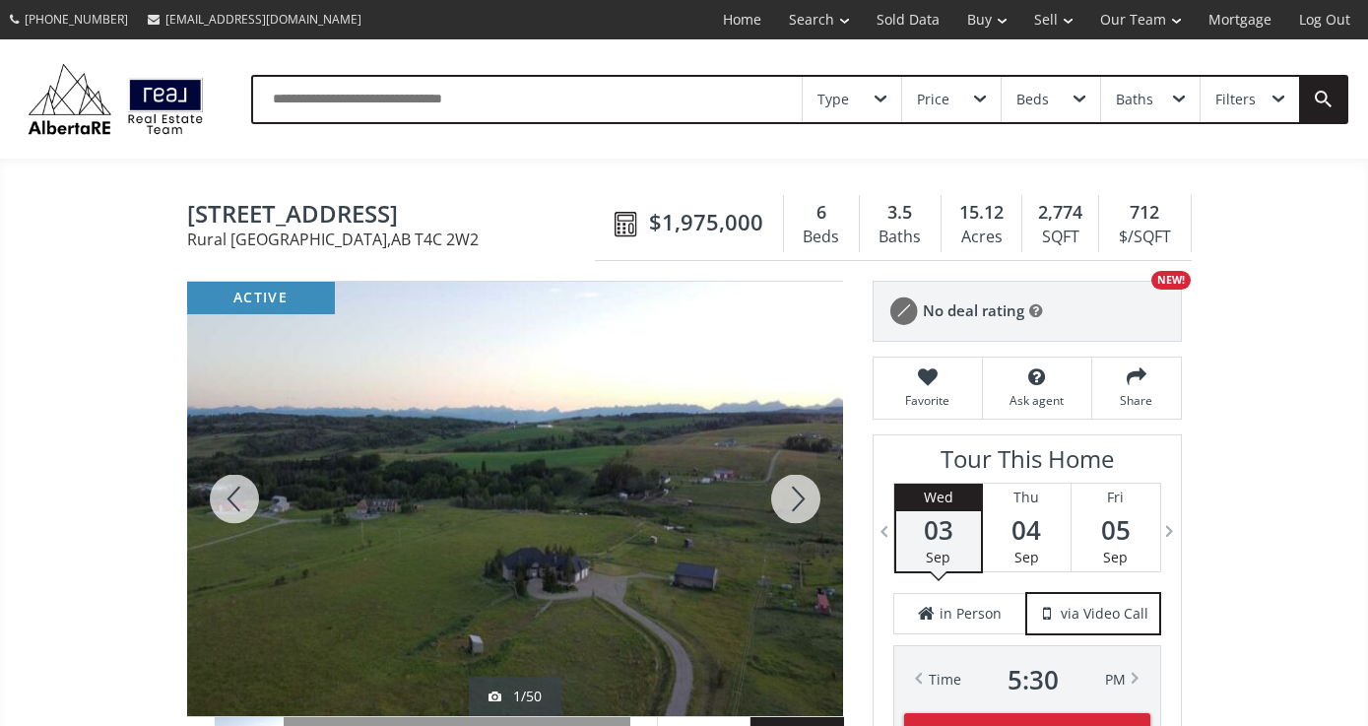
click at [571, 522] on div at bounding box center [515, 499] width 656 height 434
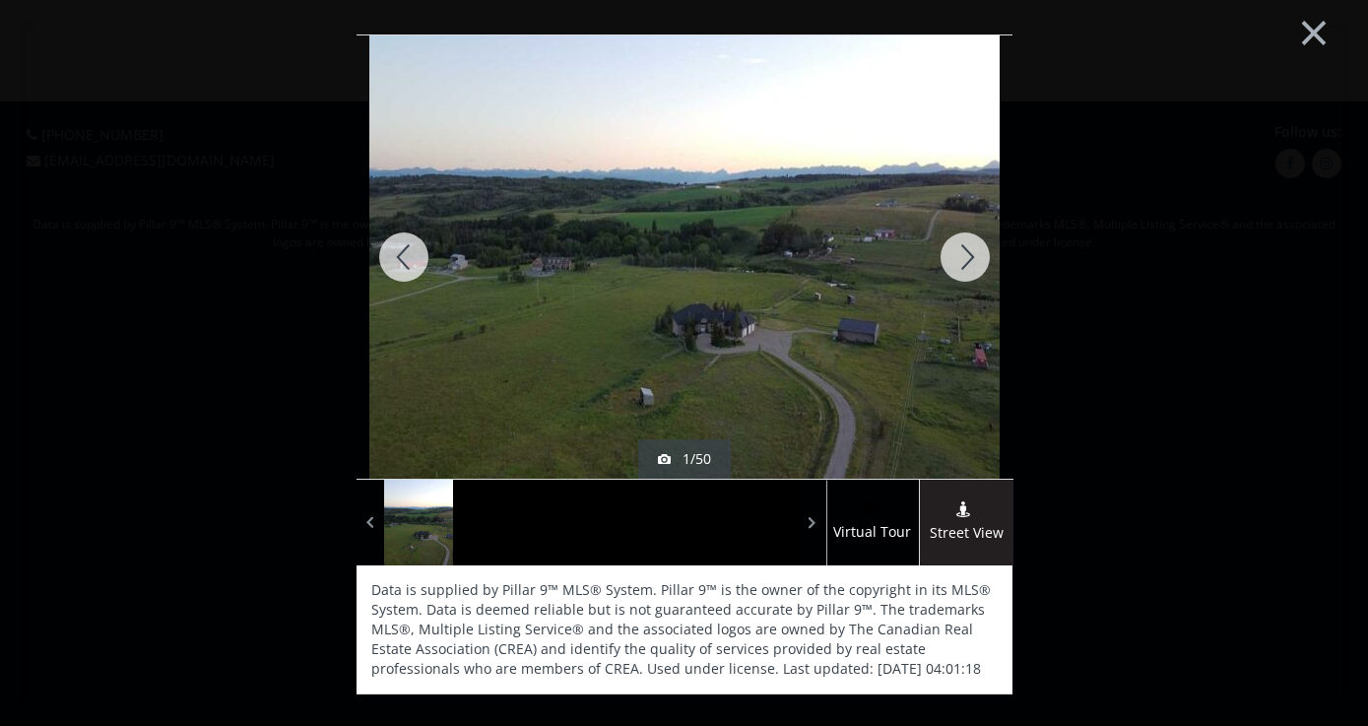
click at [964, 246] on div at bounding box center [965, 256] width 95 height 443
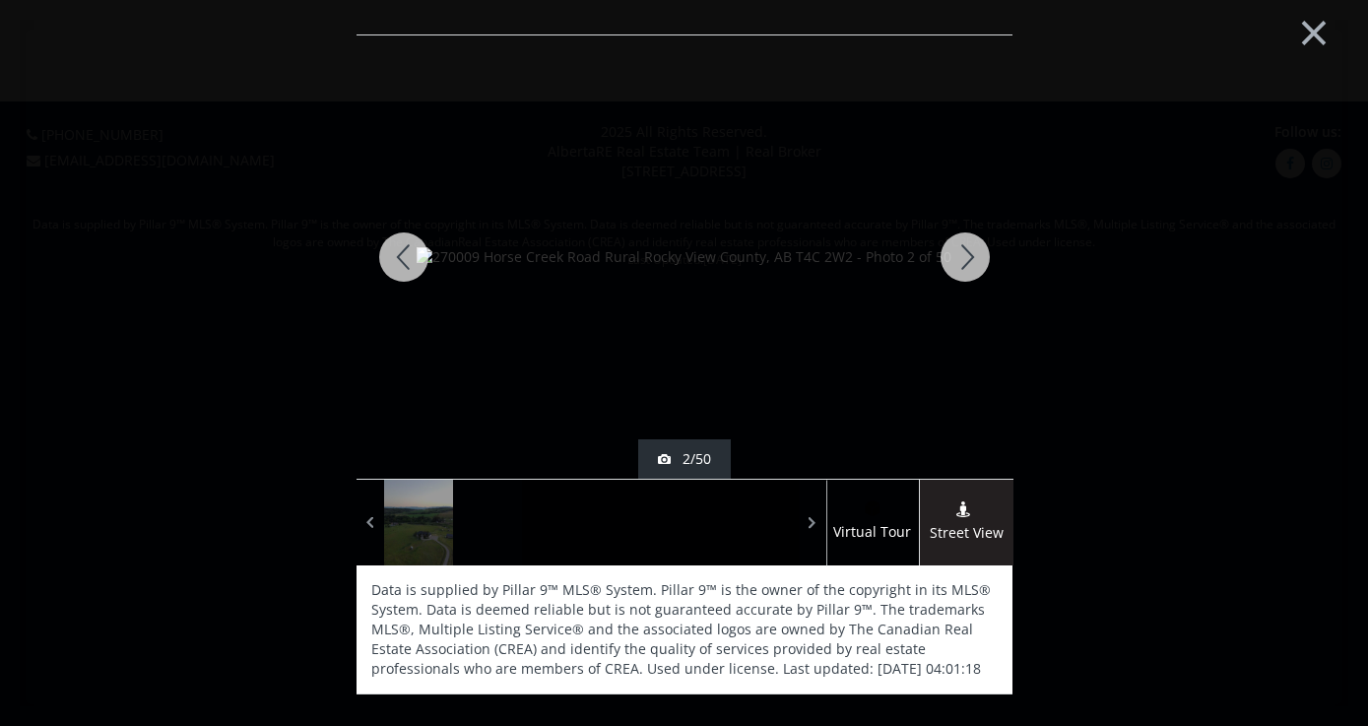
click at [962, 255] on div at bounding box center [965, 256] width 95 height 443
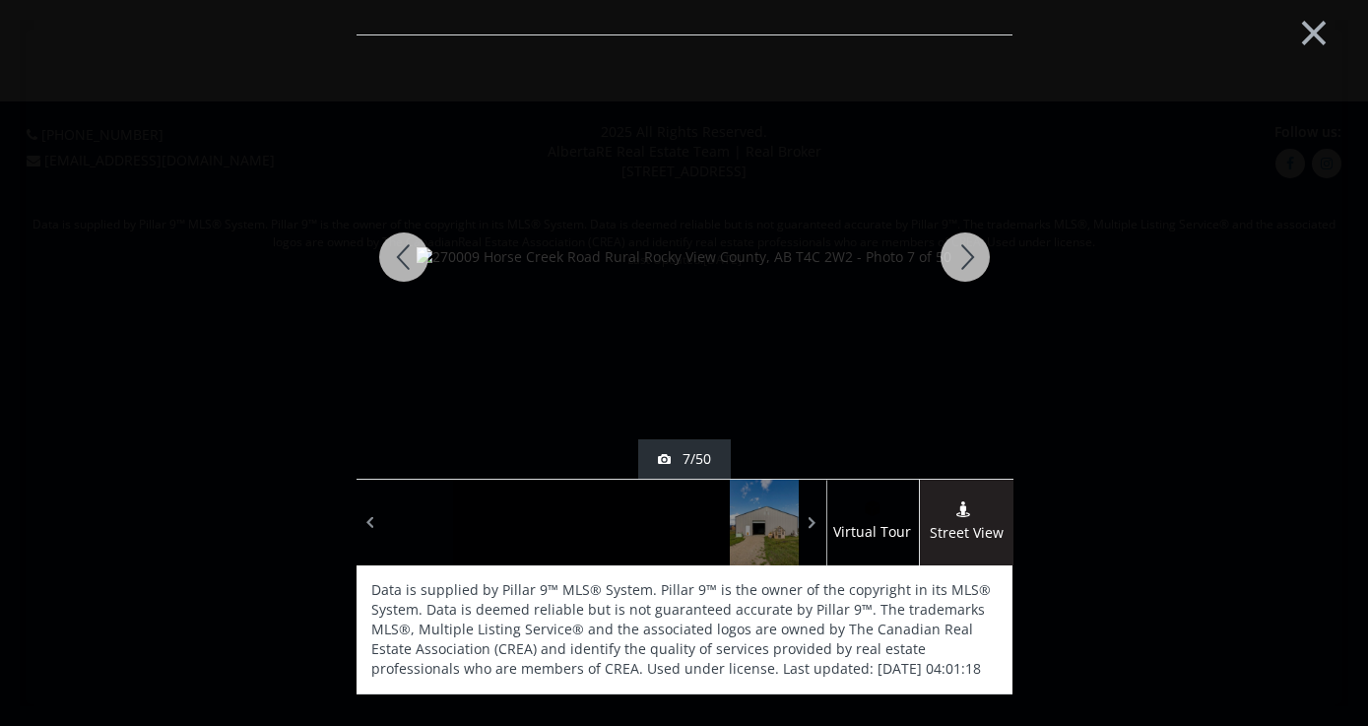
click at [962, 255] on div at bounding box center [965, 256] width 95 height 443
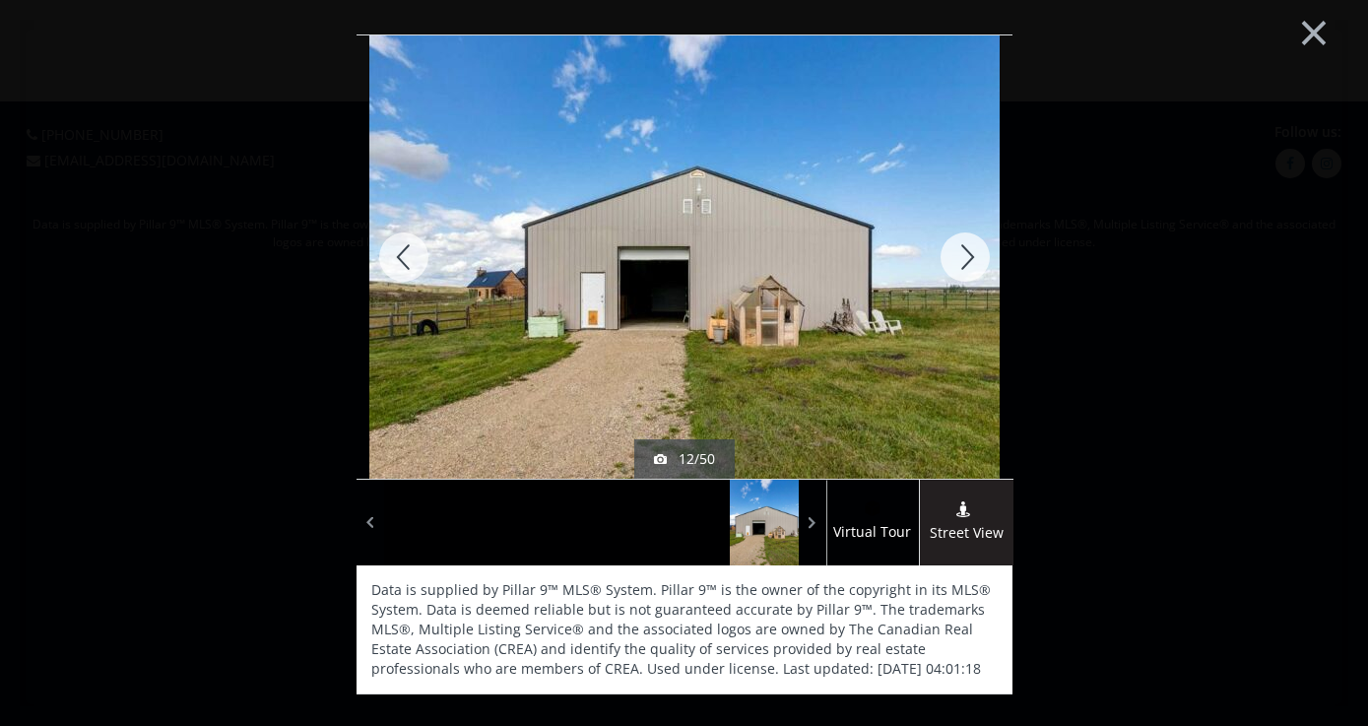
click at [962, 255] on div at bounding box center [965, 256] width 95 height 443
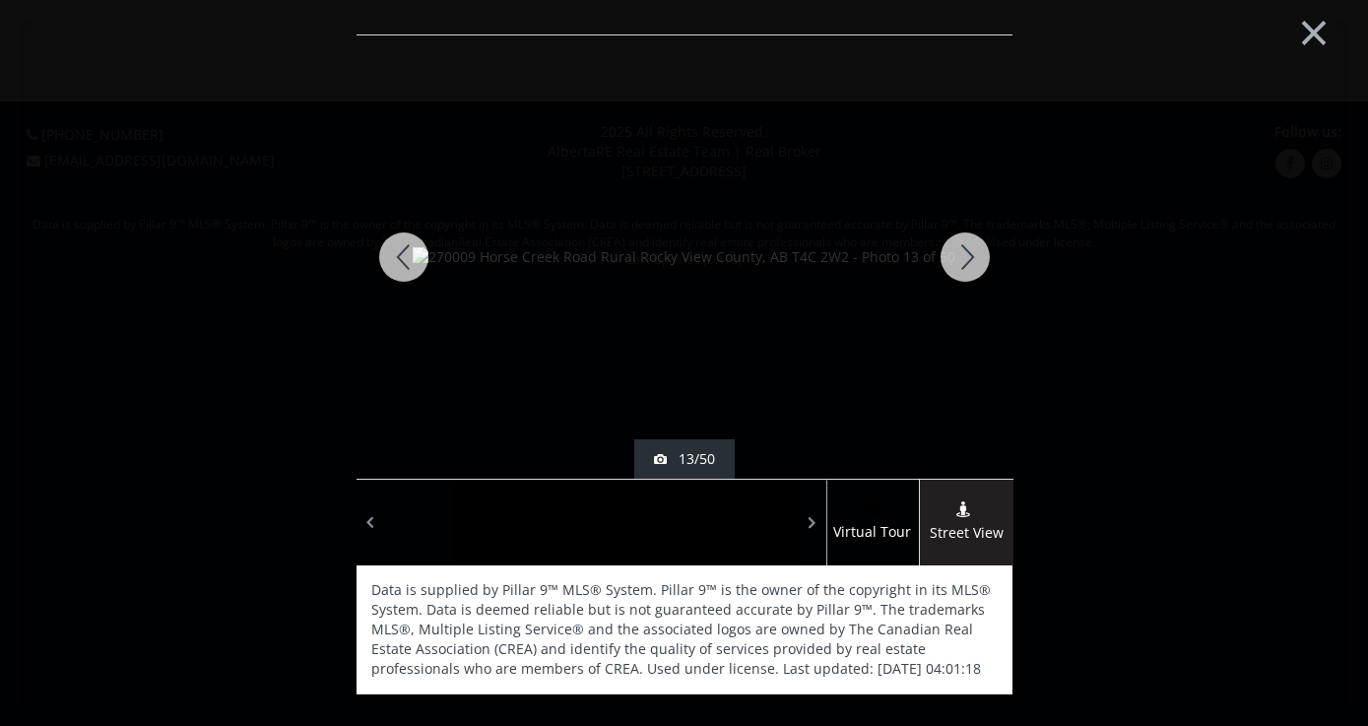
click at [962, 255] on div at bounding box center [965, 256] width 95 height 443
click at [1310, 30] on button "×" at bounding box center [1314, 30] width 108 height 81
